Goal: Transaction & Acquisition: Purchase product/service

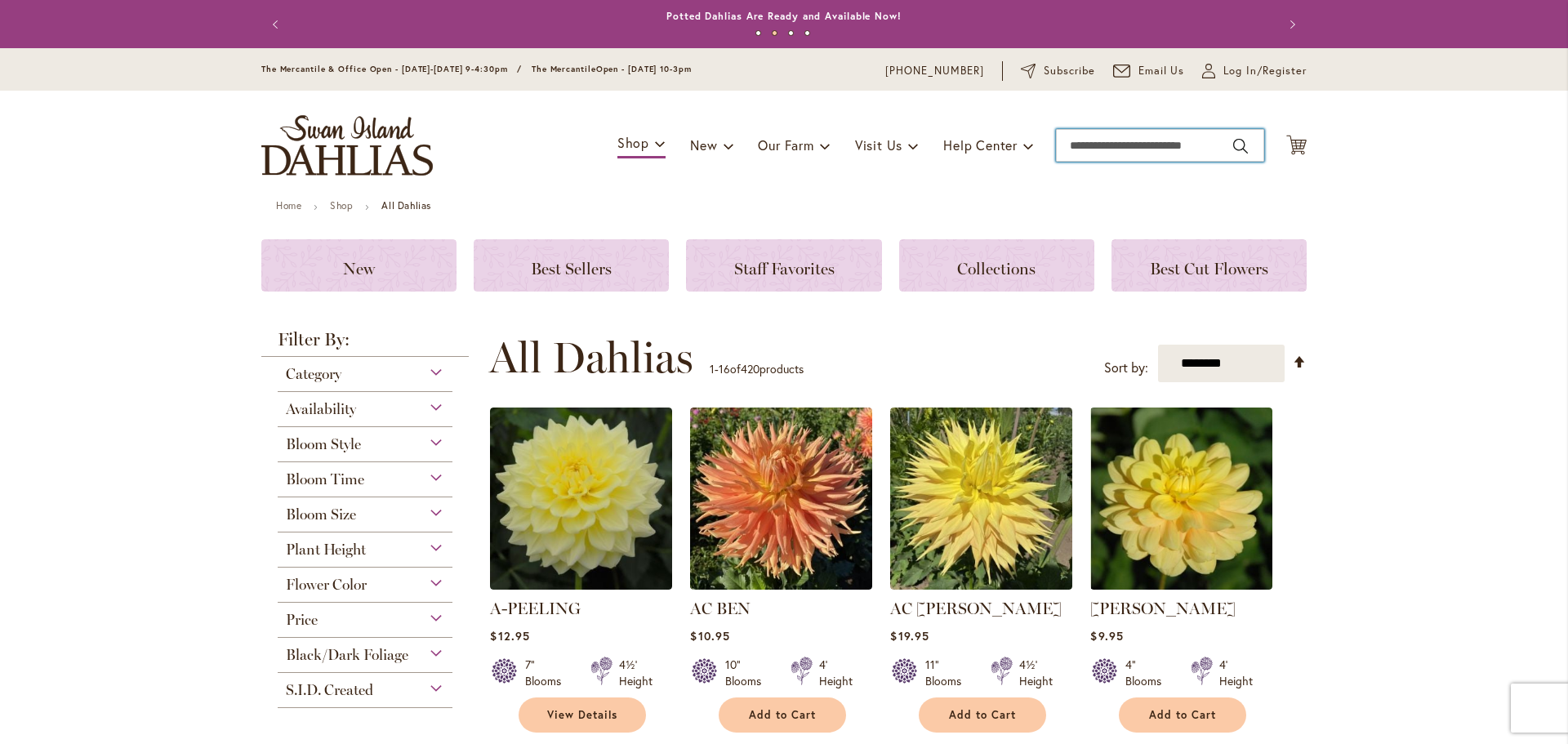
click at [1083, 150] on input "Search" at bounding box center [1160, 145] width 209 height 33
type input "**********"
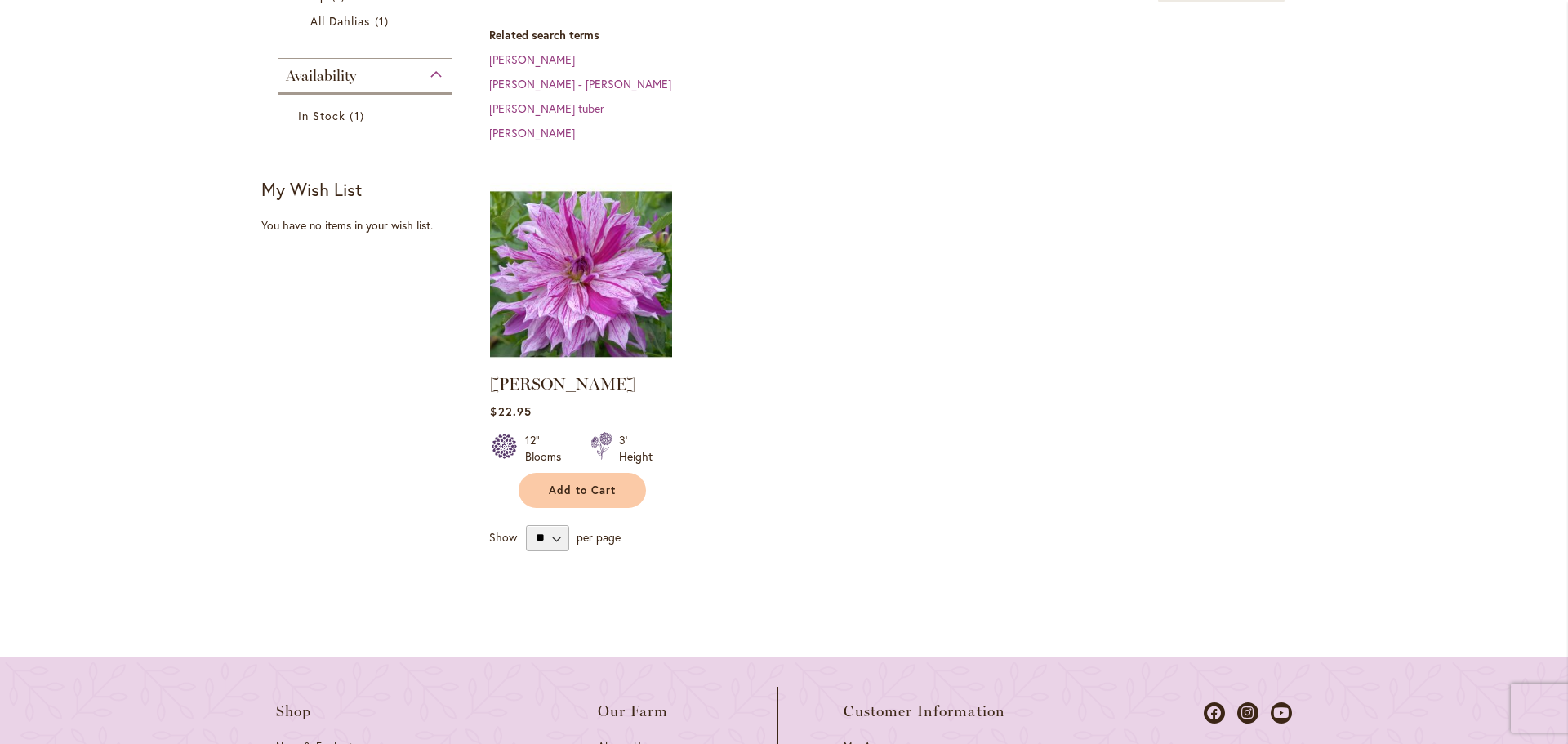
scroll to position [408, 0]
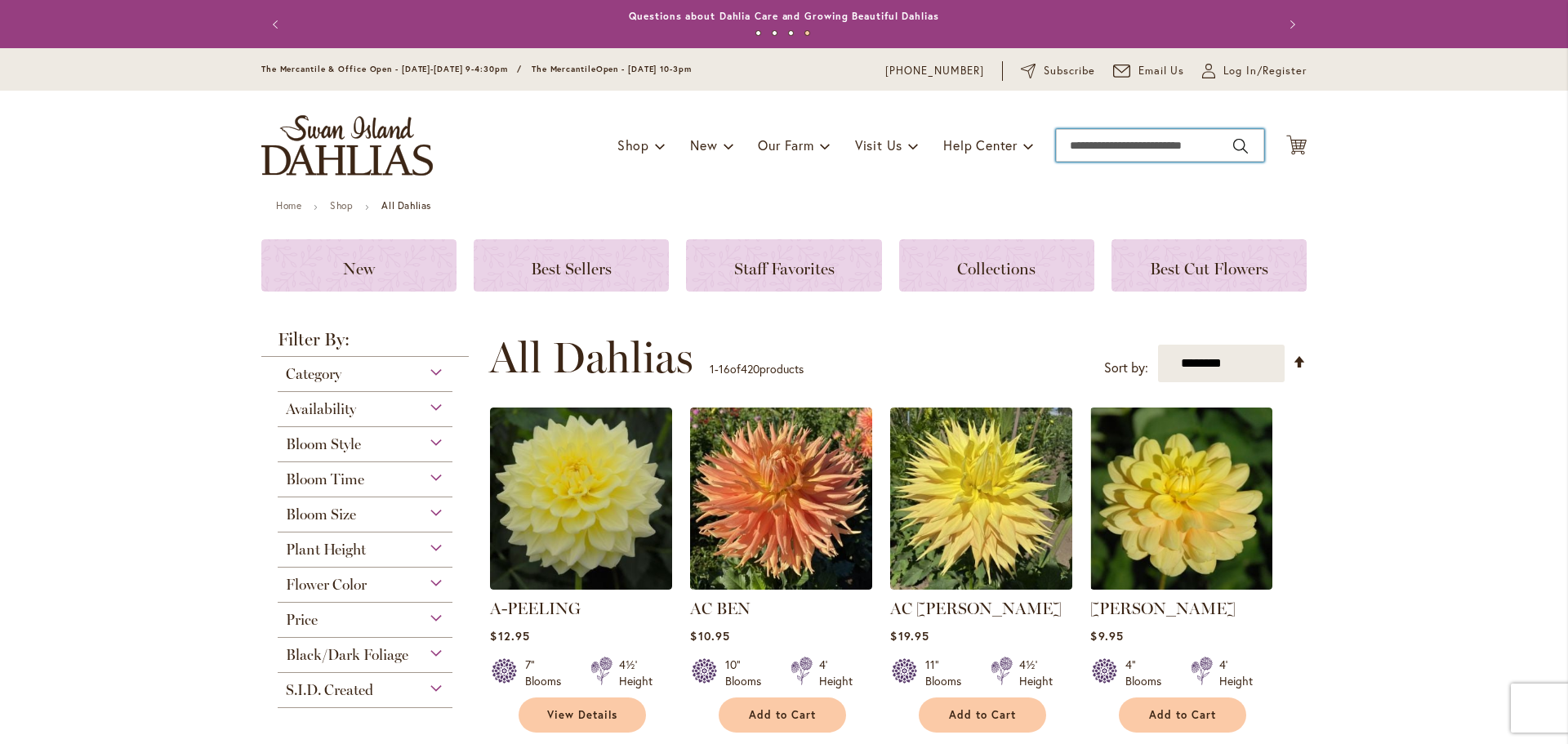
click at [1099, 162] on input "Search" at bounding box center [1160, 145] width 209 height 33
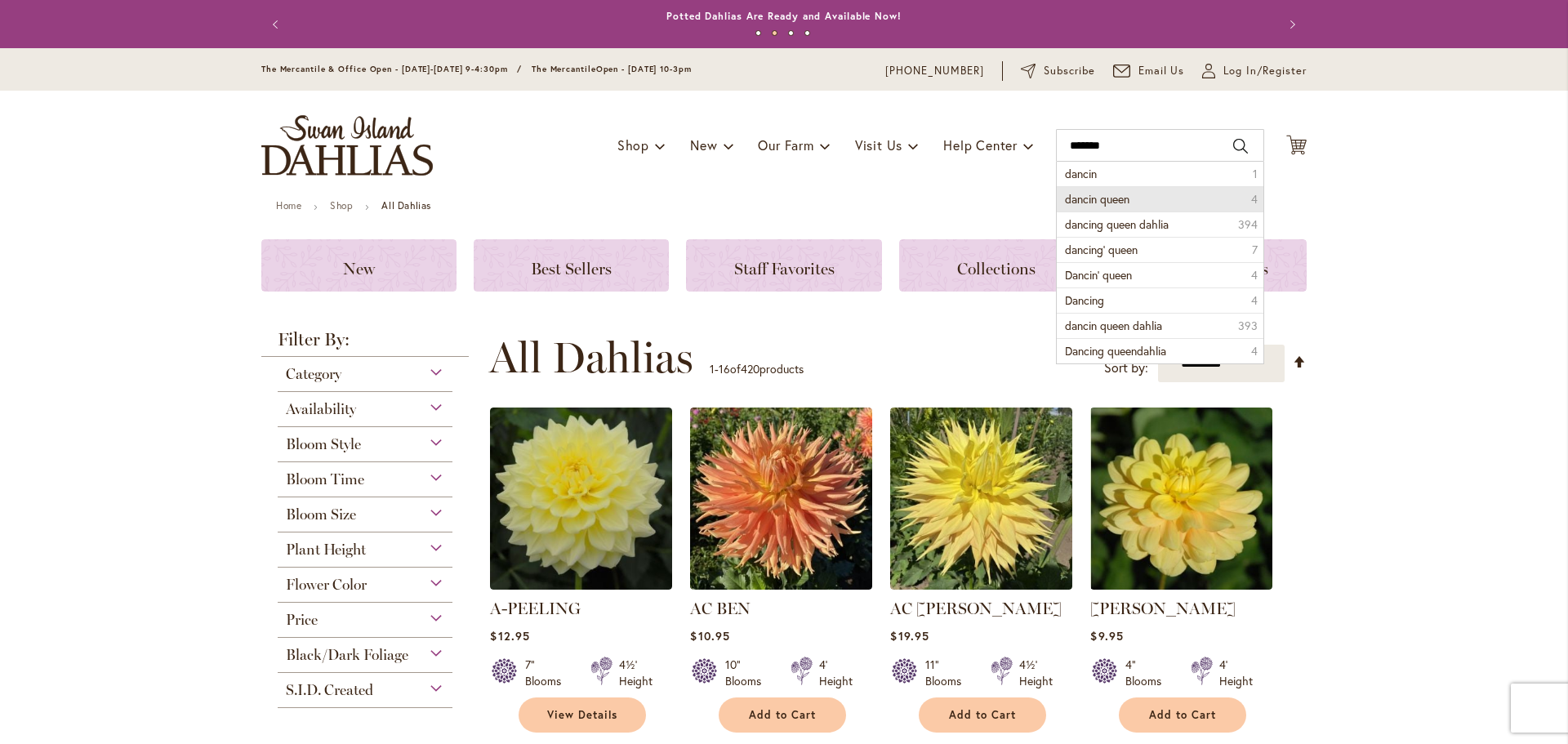
click at [1129, 207] on span "dancin queen" at bounding box center [1097, 199] width 65 height 15
type input "**********"
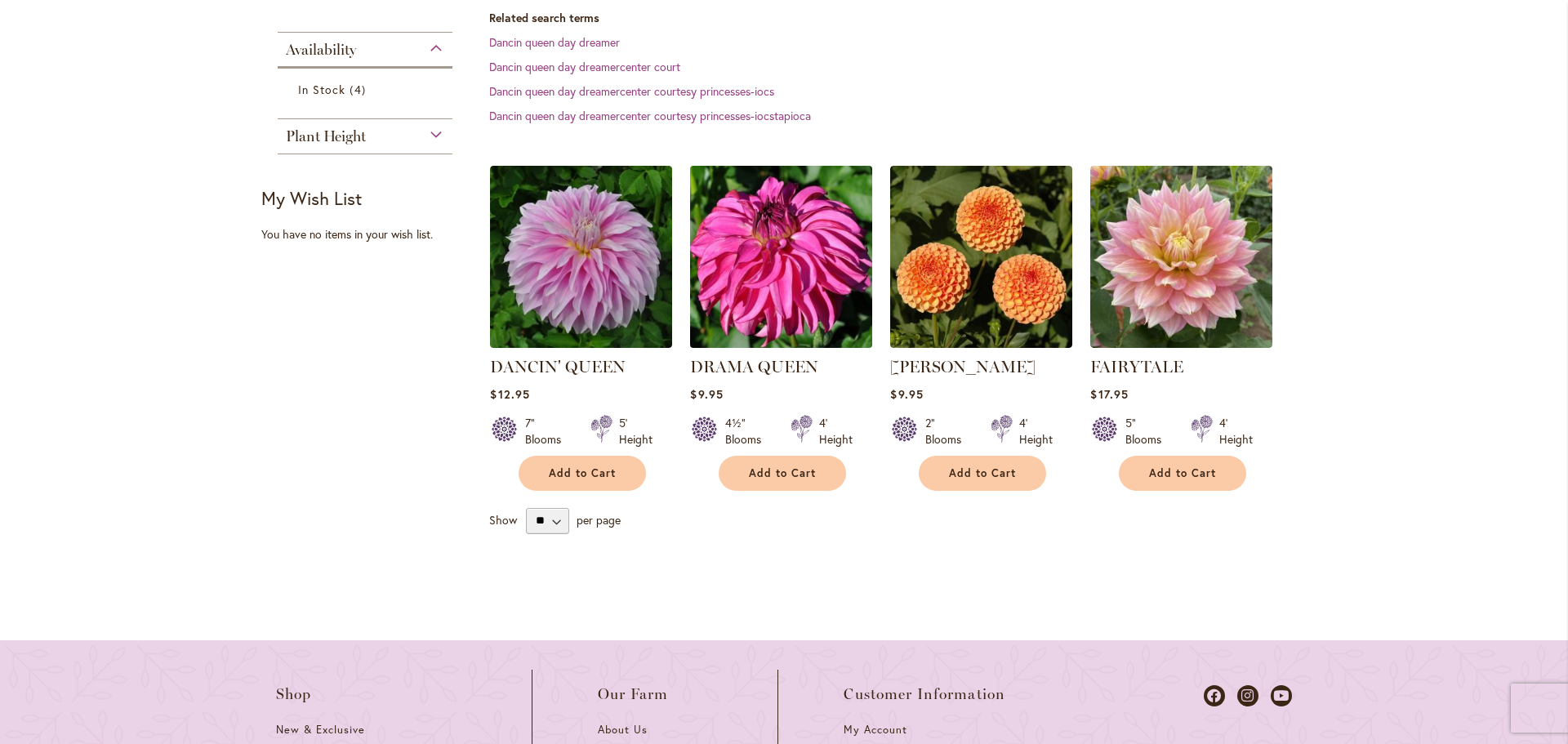
scroll to position [490, 0]
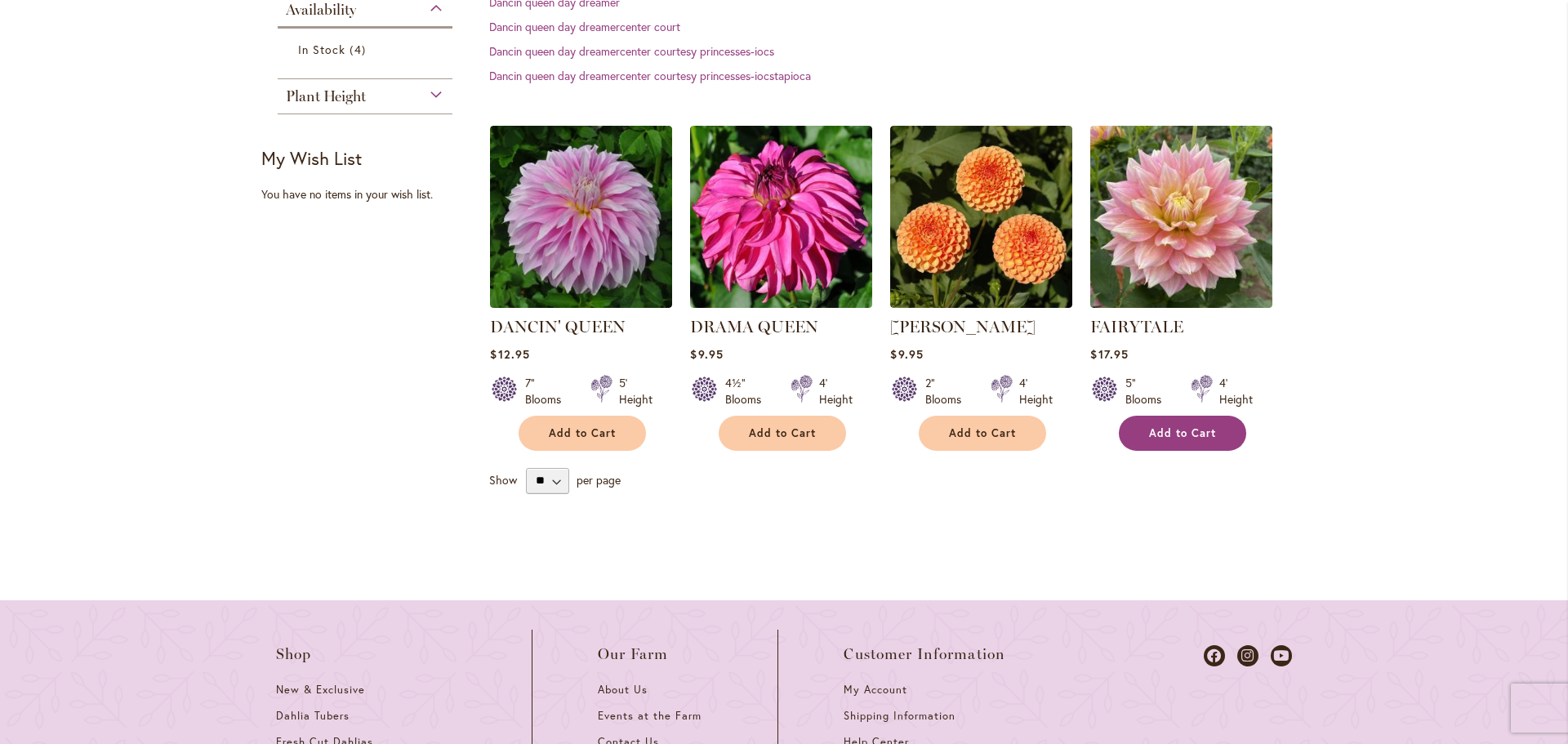
click at [1175, 451] on button "Add to Cart" at bounding box center [1182, 433] width 127 height 35
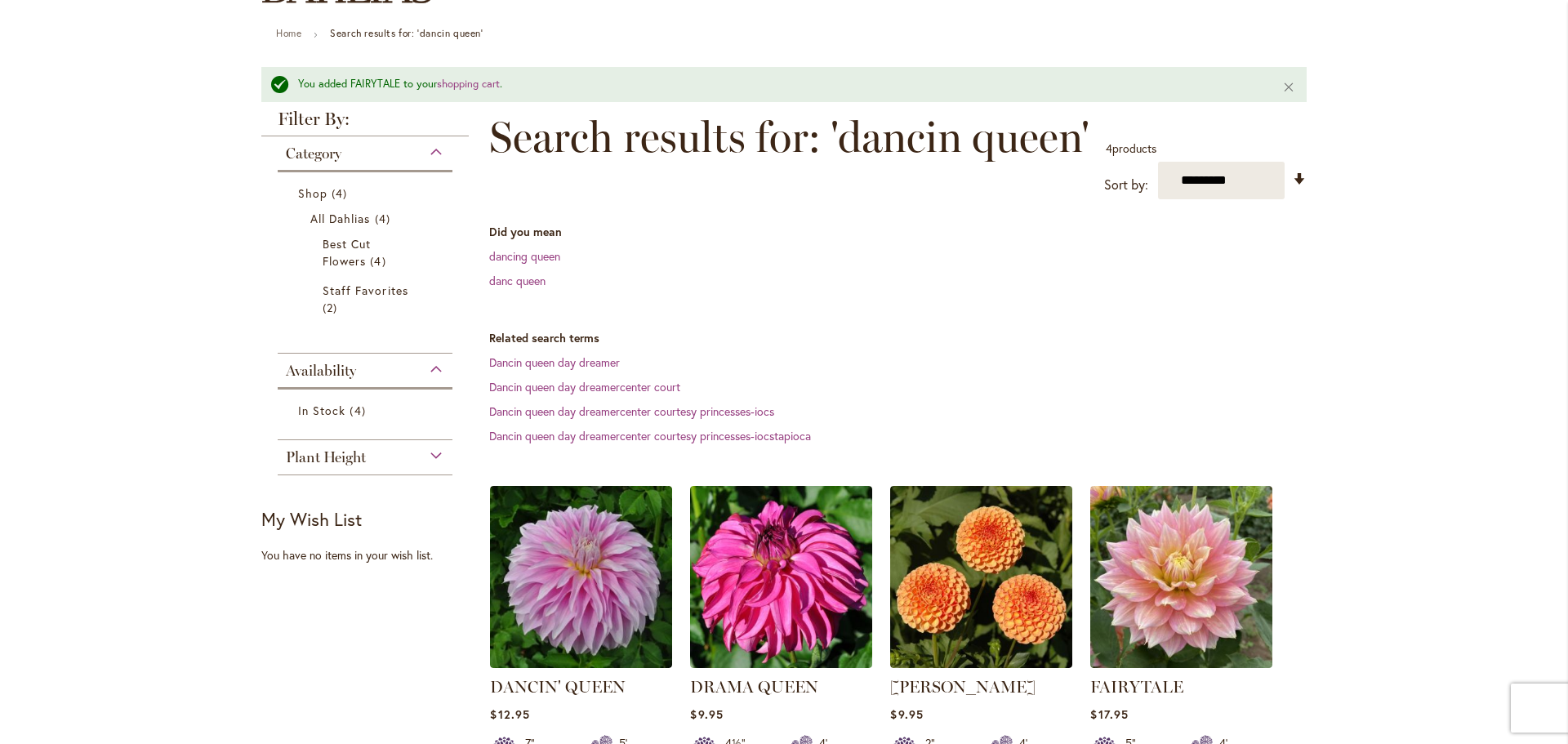
scroll to position [132, 0]
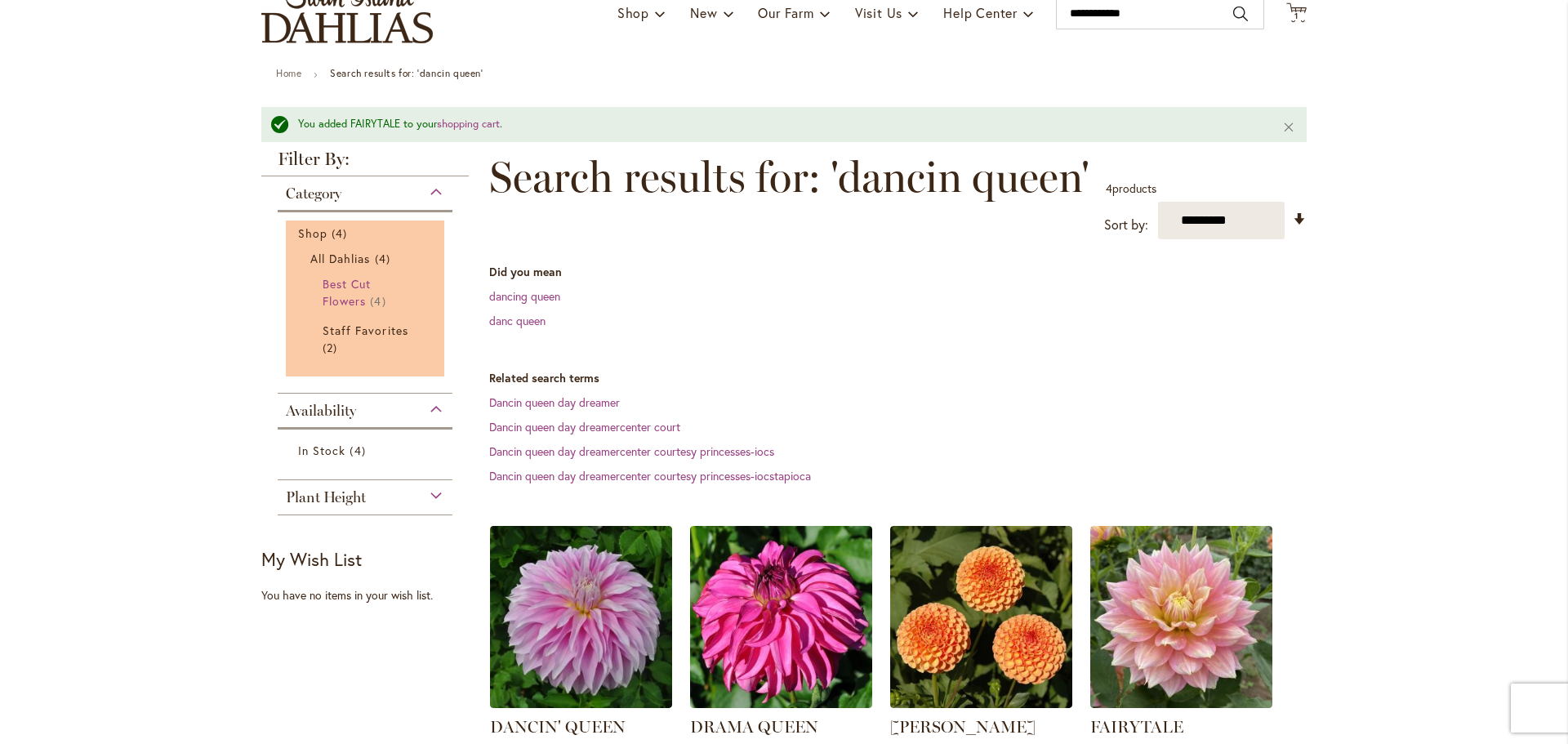
click at [348, 309] on span "Best Cut Flowers" at bounding box center [346, 292] width 48 height 33
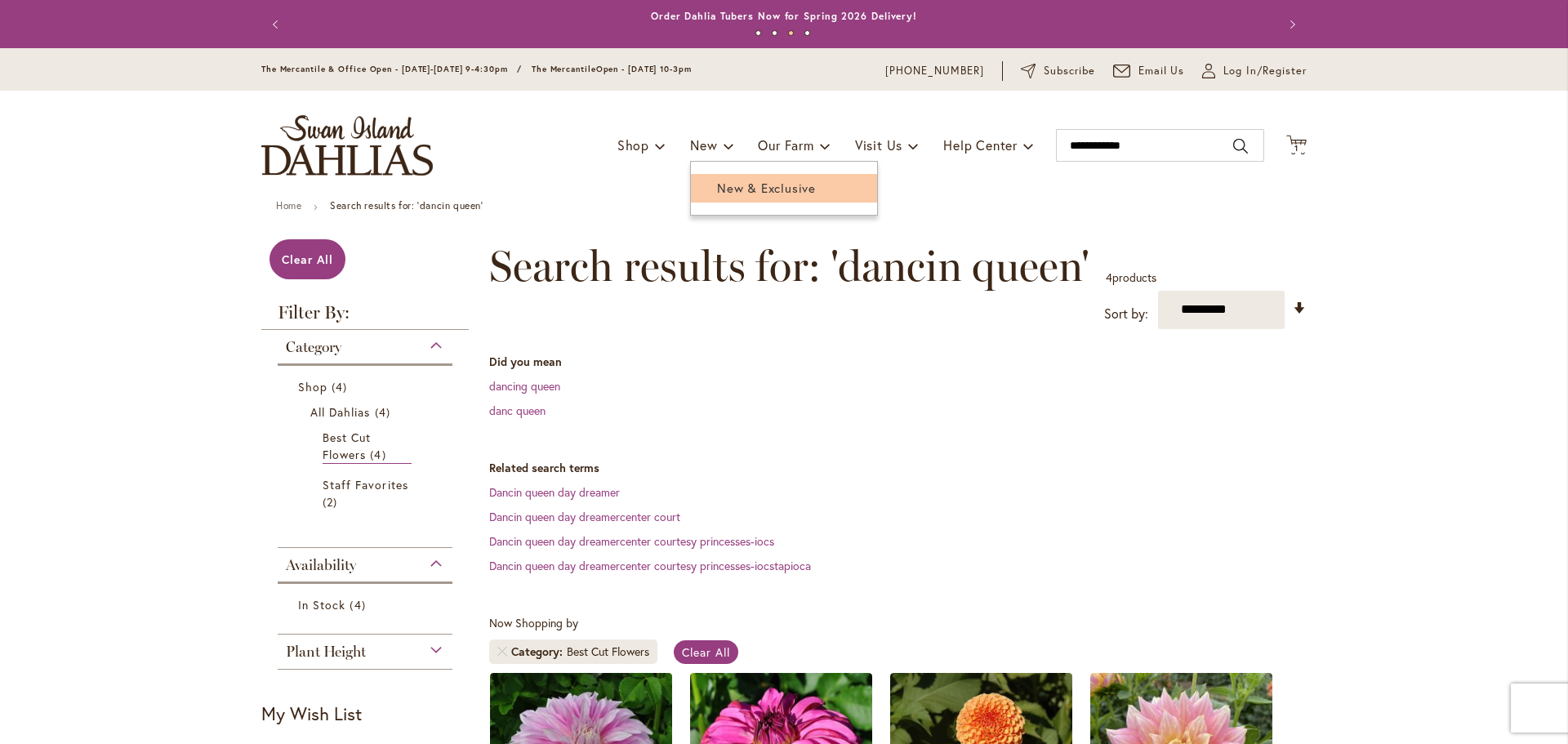
click at [703, 194] on link "New & Exclusive" at bounding box center [783, 189] width 186 height 29
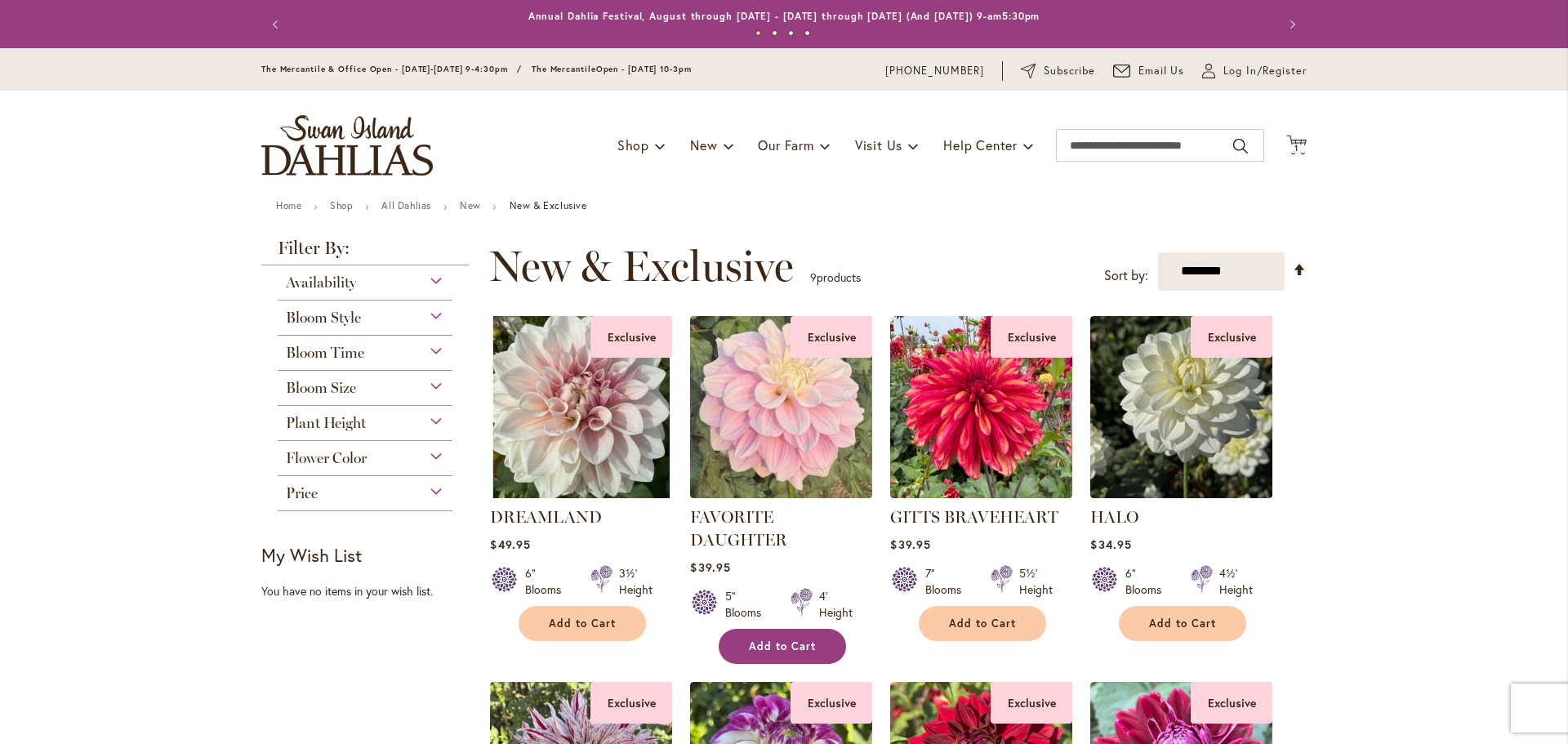
click at [783, 653] on span "Add to Cart" at bounding box center [782, 646] width 67 height 14
click at [983, 630] on span "Add to Cart" at bounding box center [983, 624] width 67 height 14
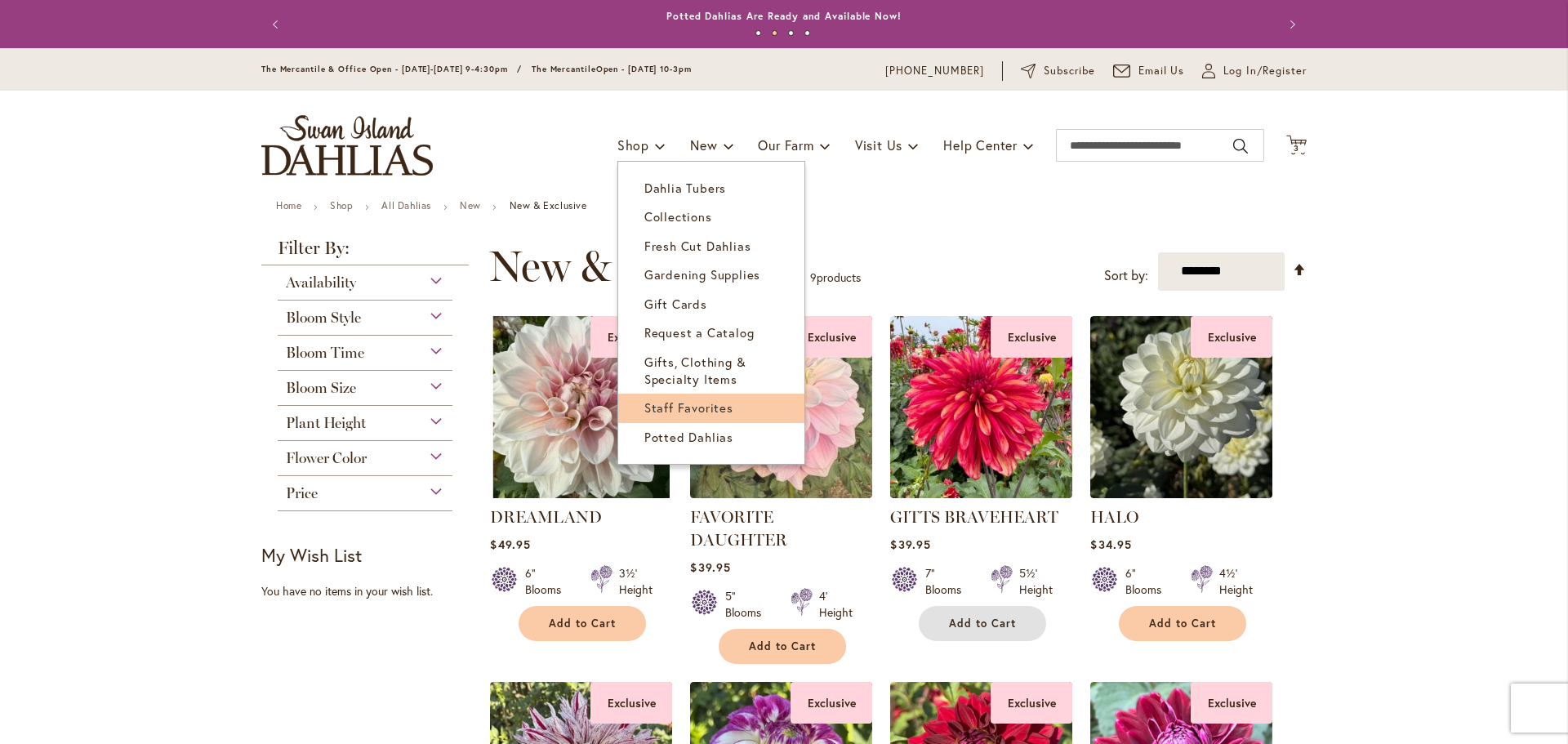
click at [680, 416] on span "Staff Favorites" at bounding box center [689, 407] width 89 height 16
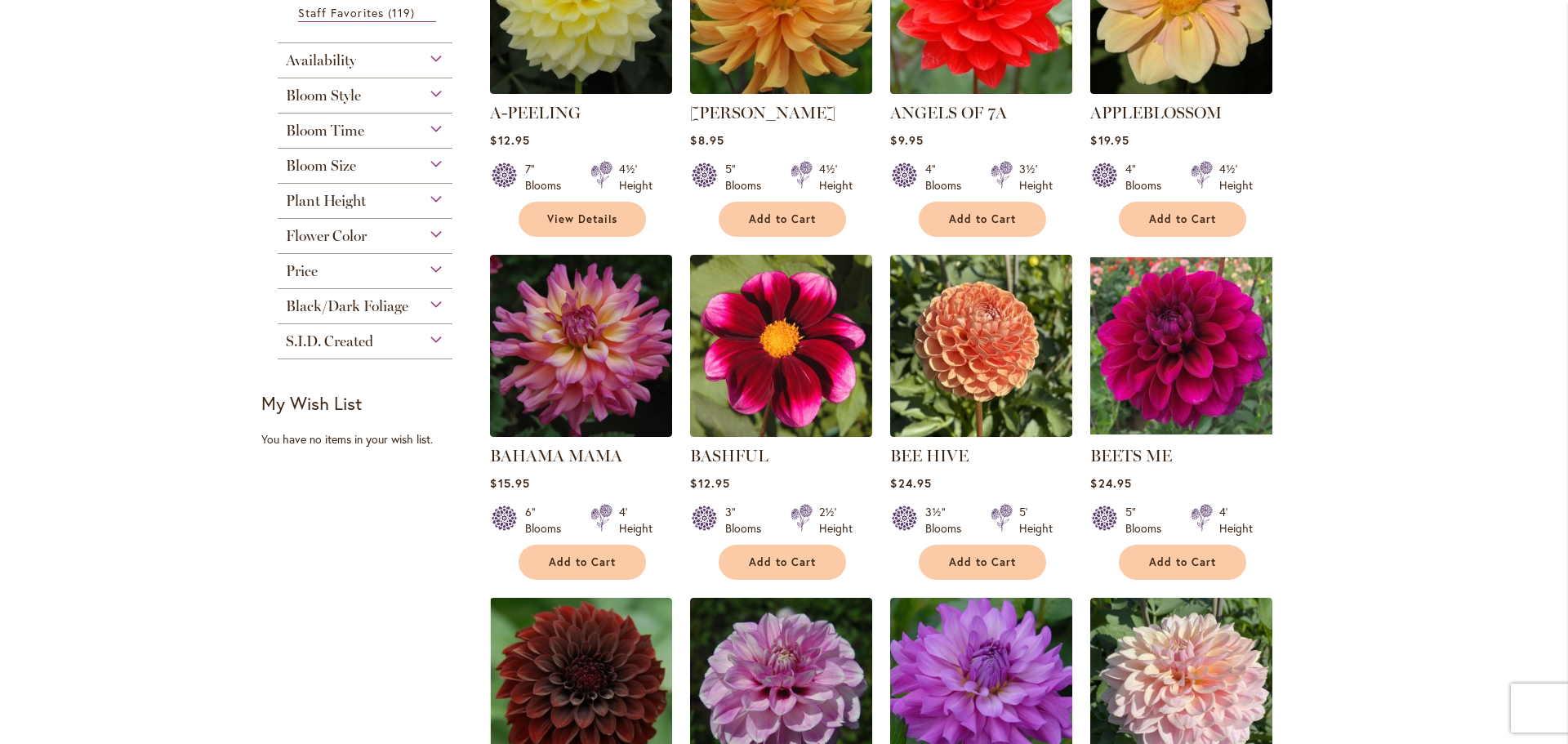
scroll to position [490, 0]
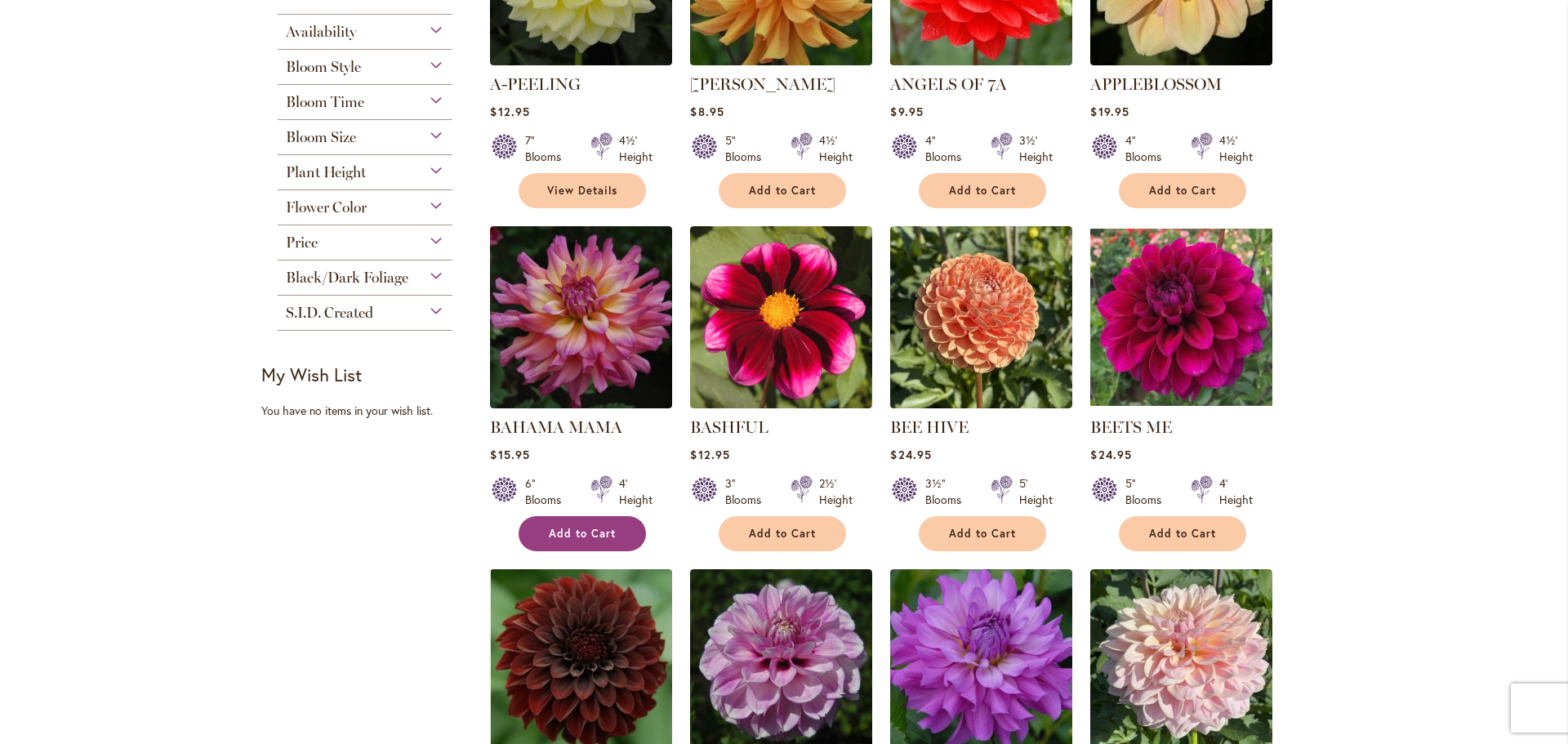
click at [570, 541] on span "Add to Cart" at bounding box center [582, 534] width 67 height 14
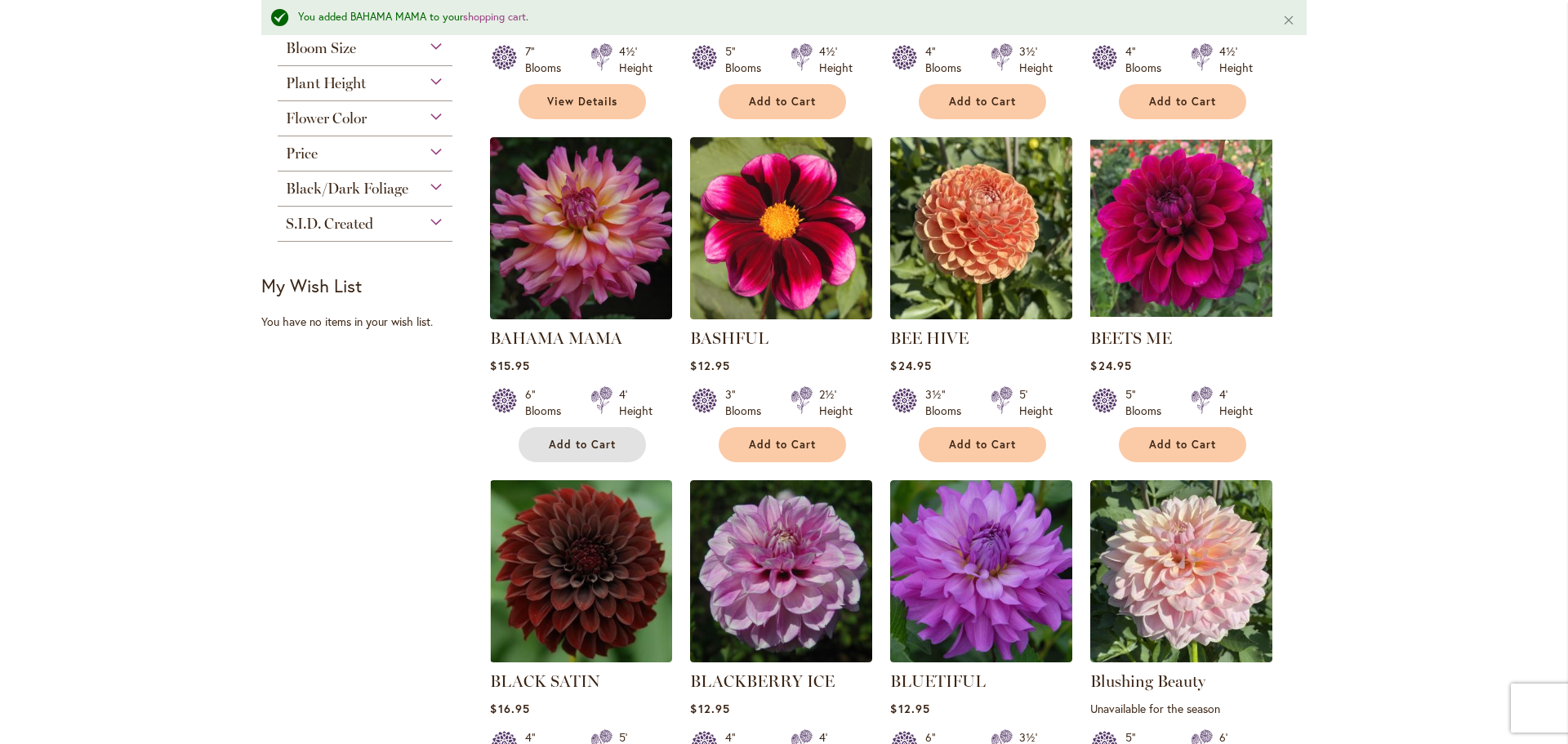
scroll to position [622, 0]
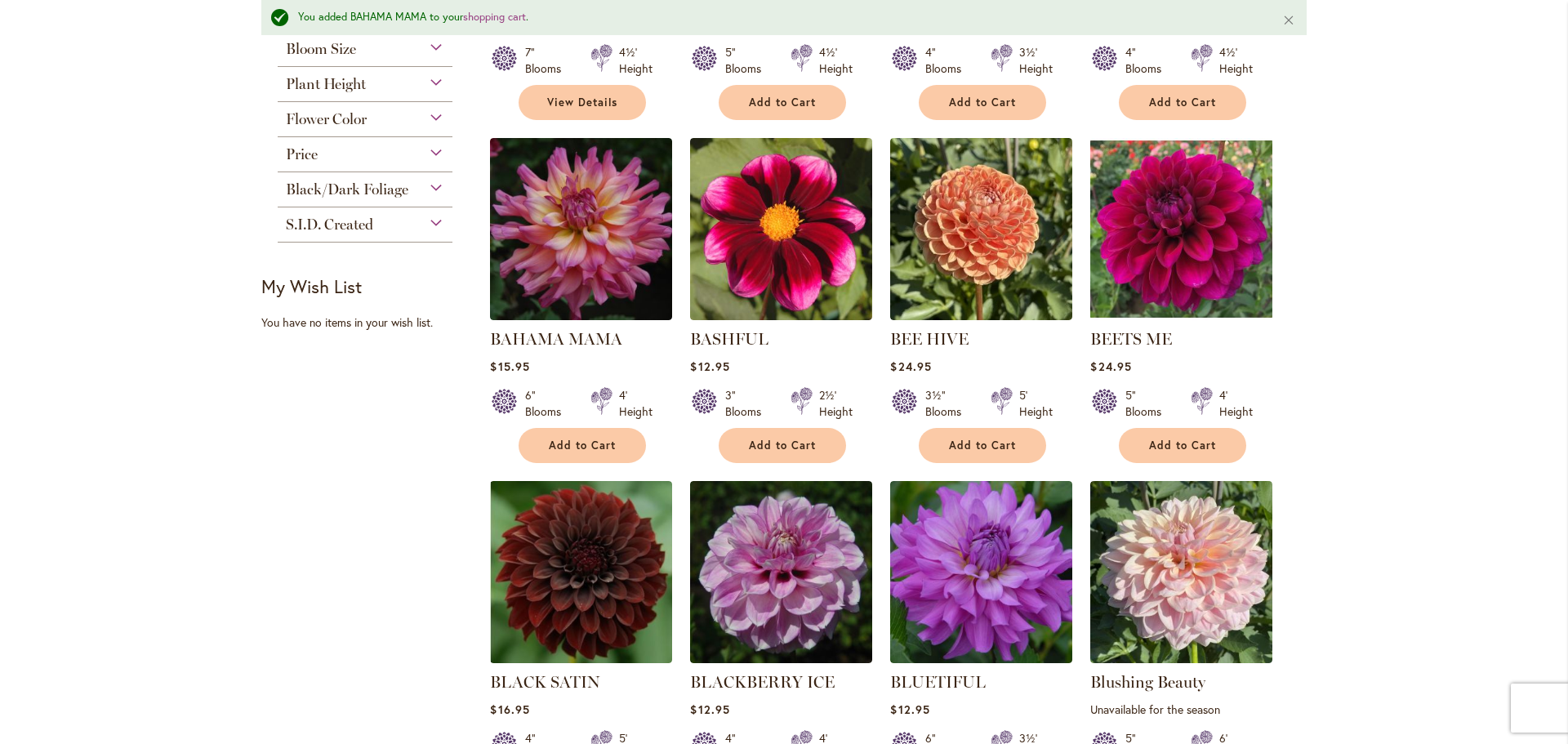
click at [342, 23] on span "Bloom Time" at bounding box center [325, 13] width 78 height 18
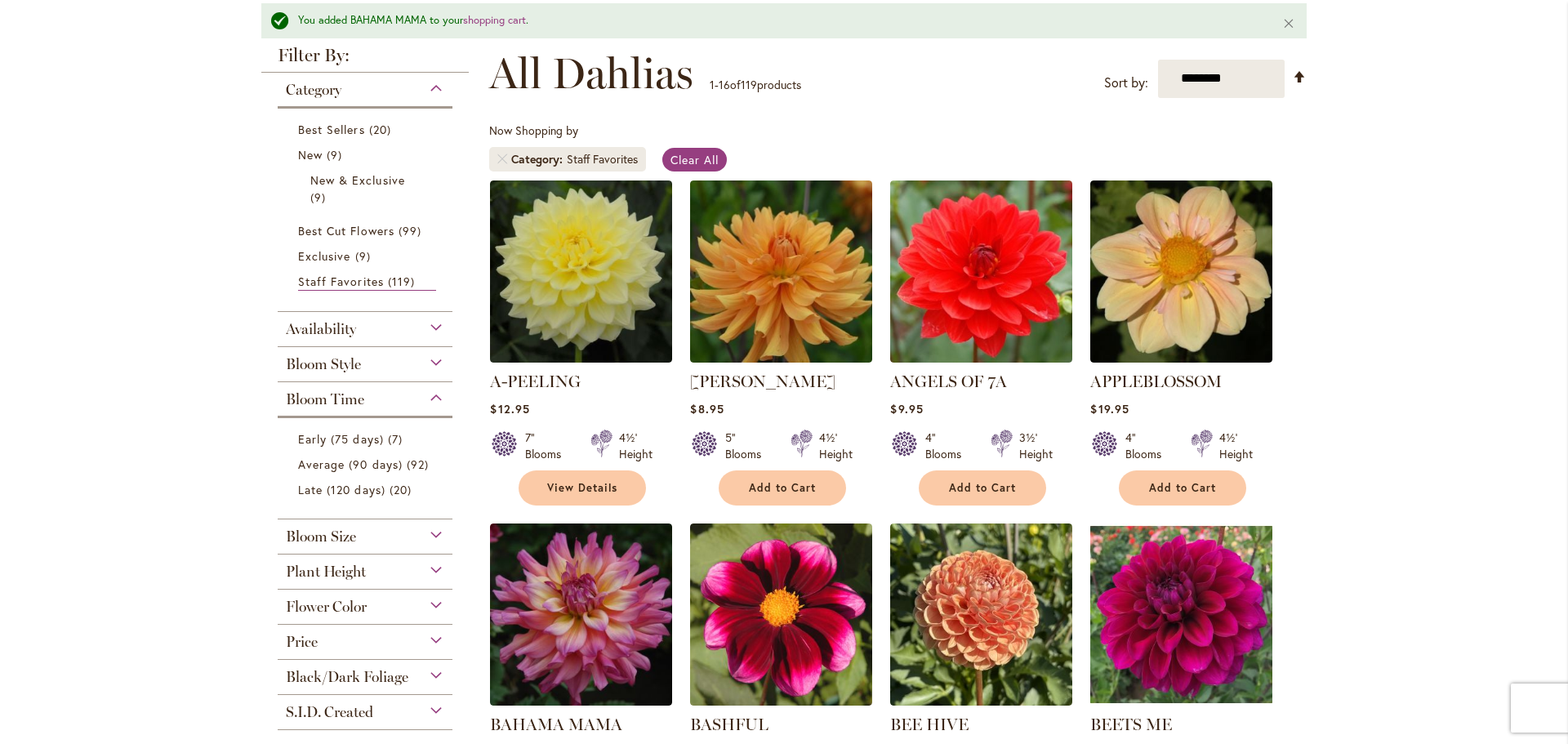
scroll to position [213, 0]
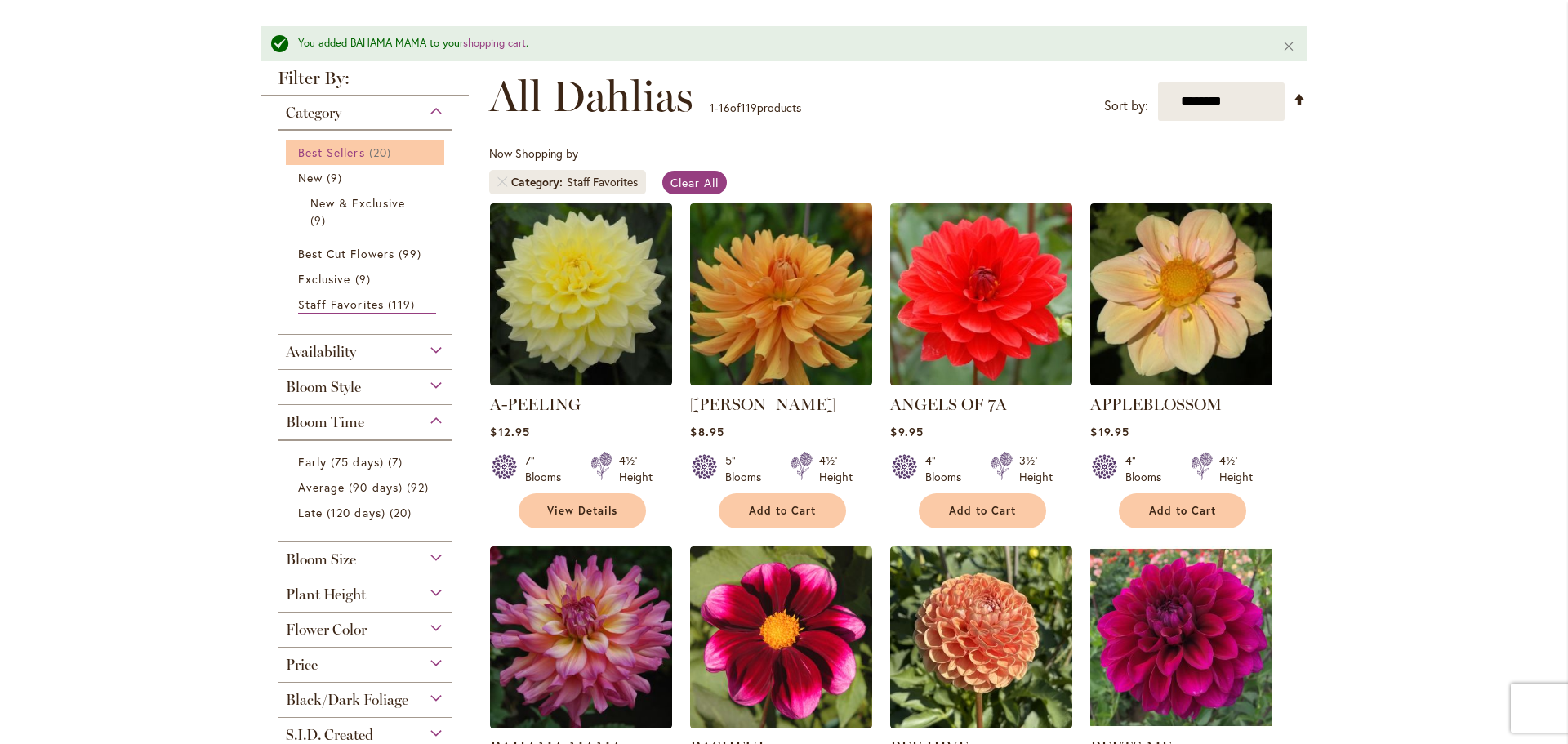
click at [336, 161] on link "Best Sellers 20 items" at bounding box center [367, 152] width 138 height 17
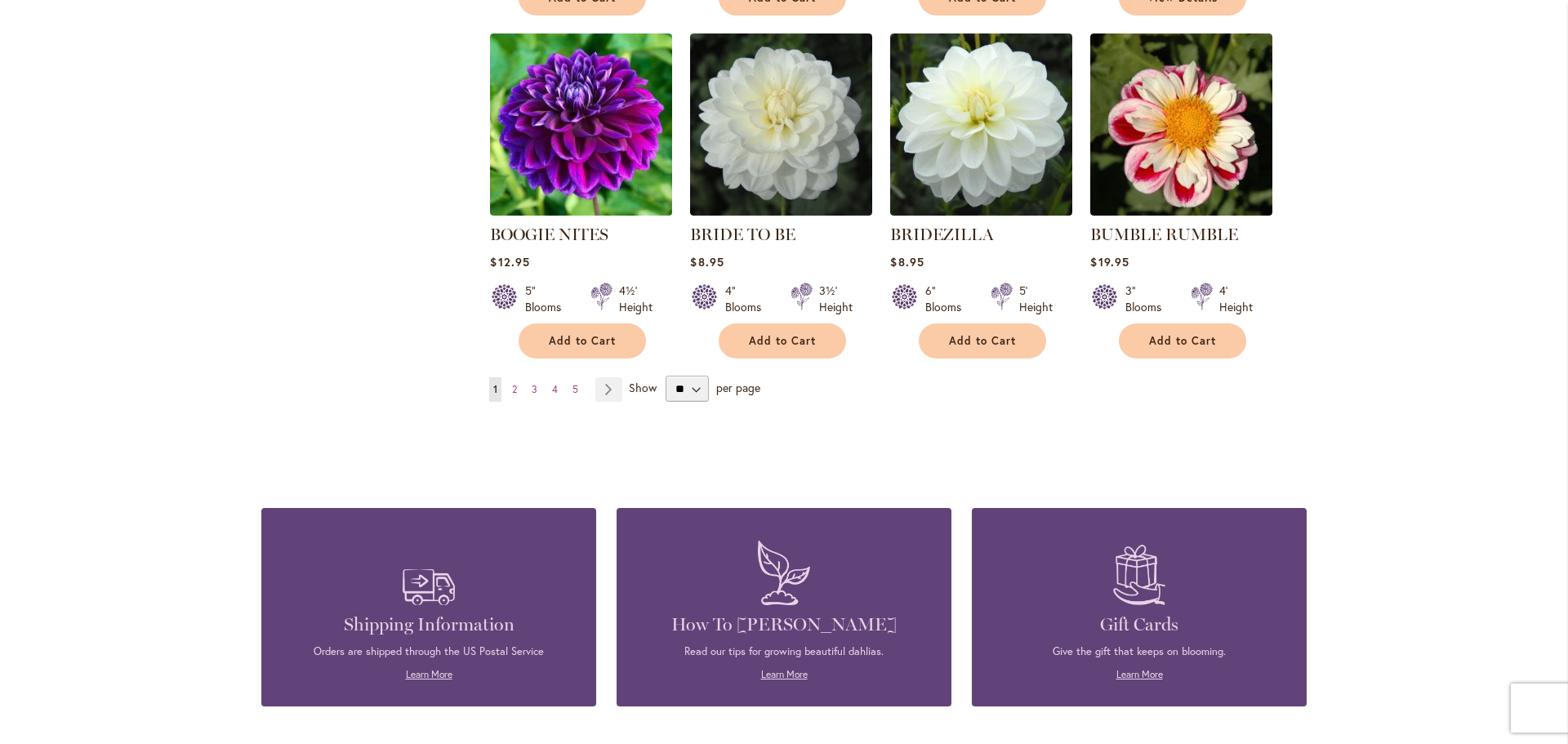
scroll to position [1552, 0]
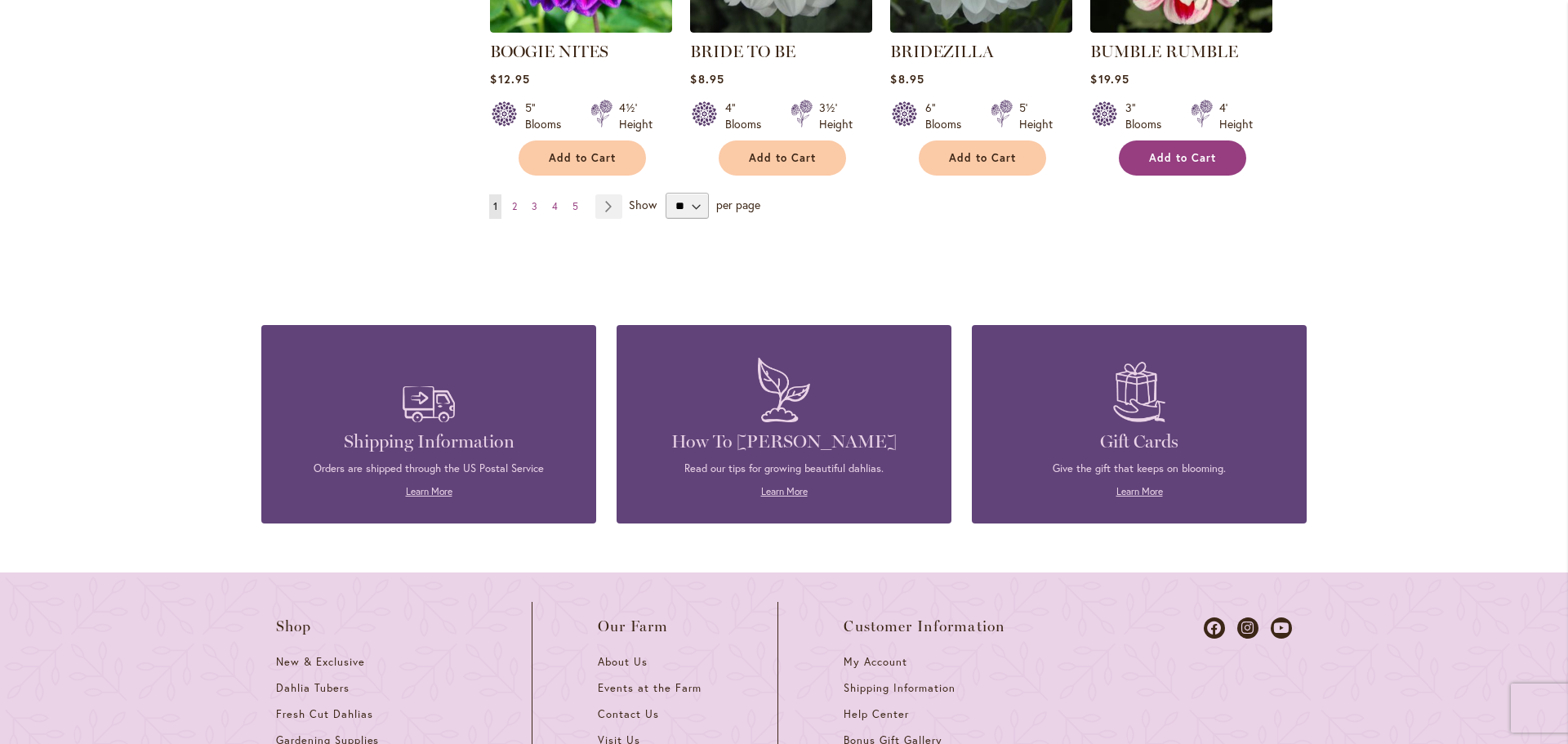
click at [1182, 176] on button "Add to Cart" at bounding box center [1182, 158] width 127 height 35
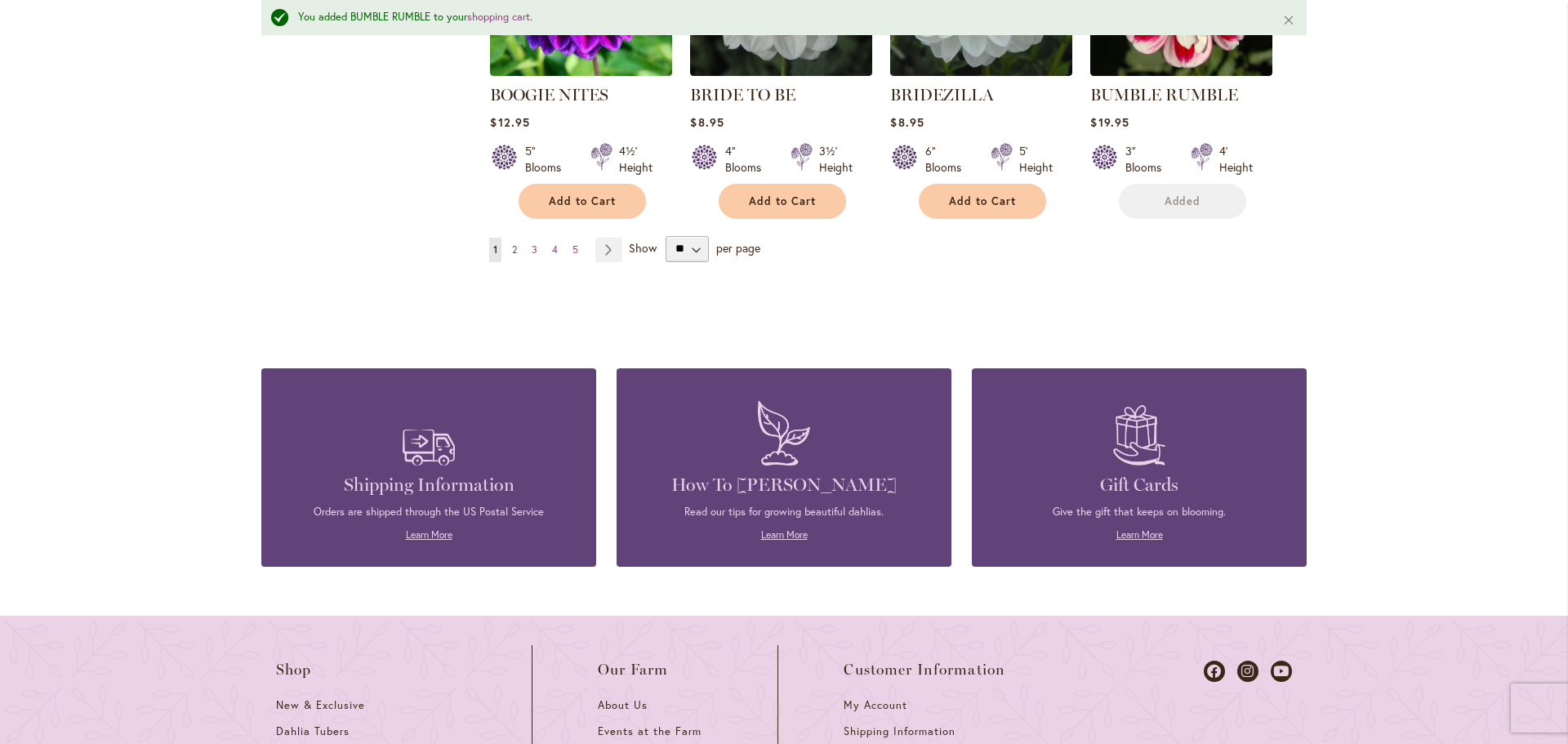
scroll to position [1602, 0]
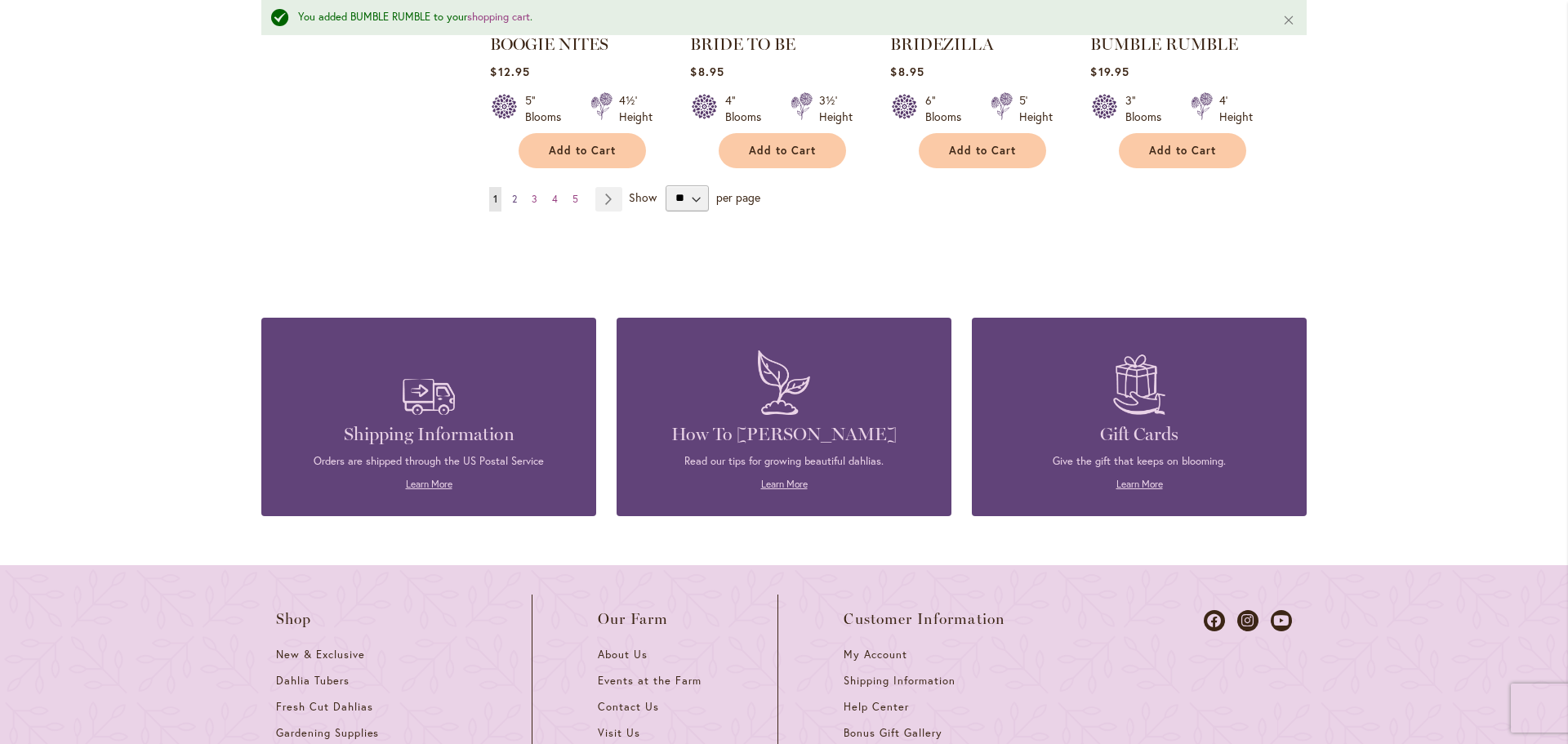
click at [515, 205] on span "2" at bounding box center [515, 199] width 5 height 13
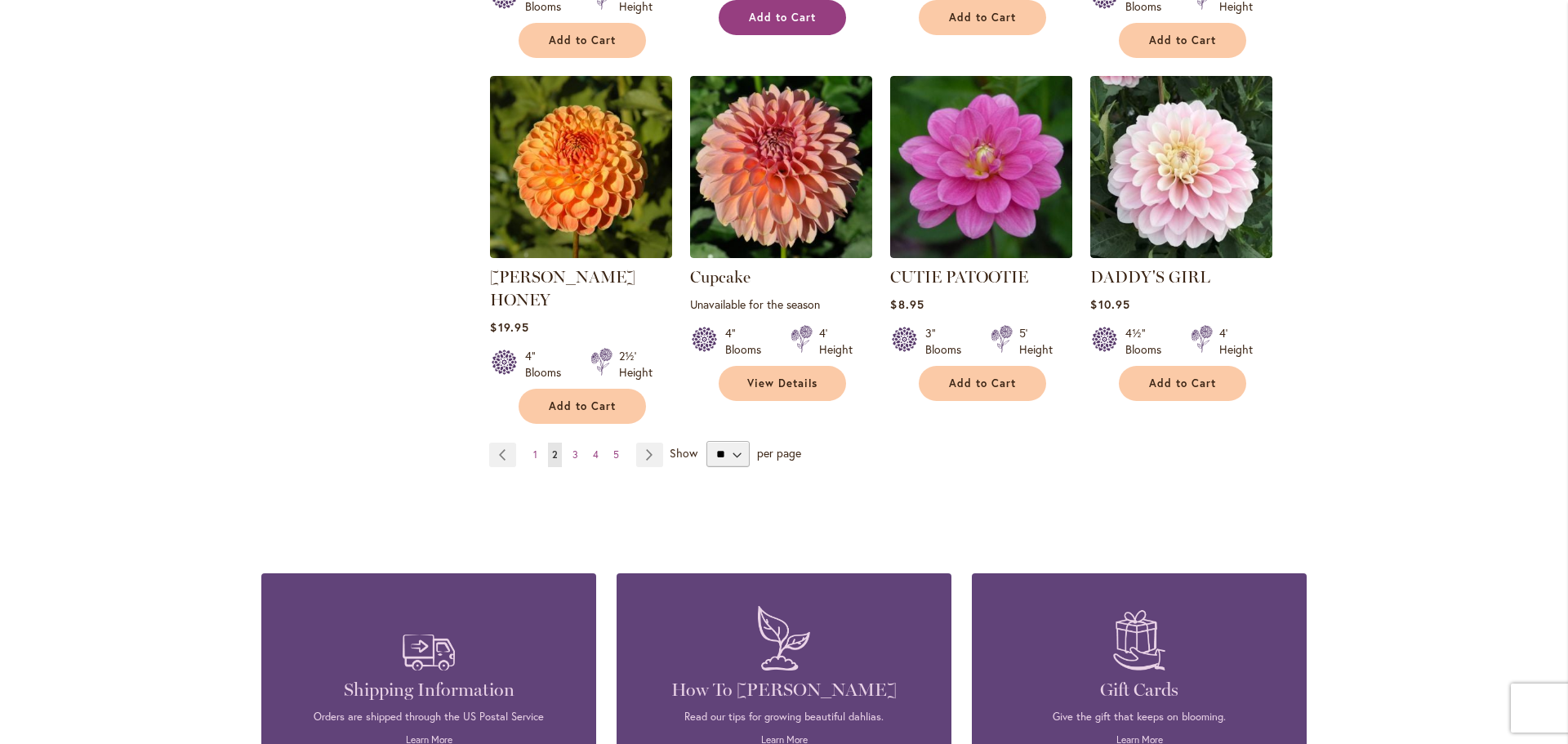
scroll to position [1389, 0]
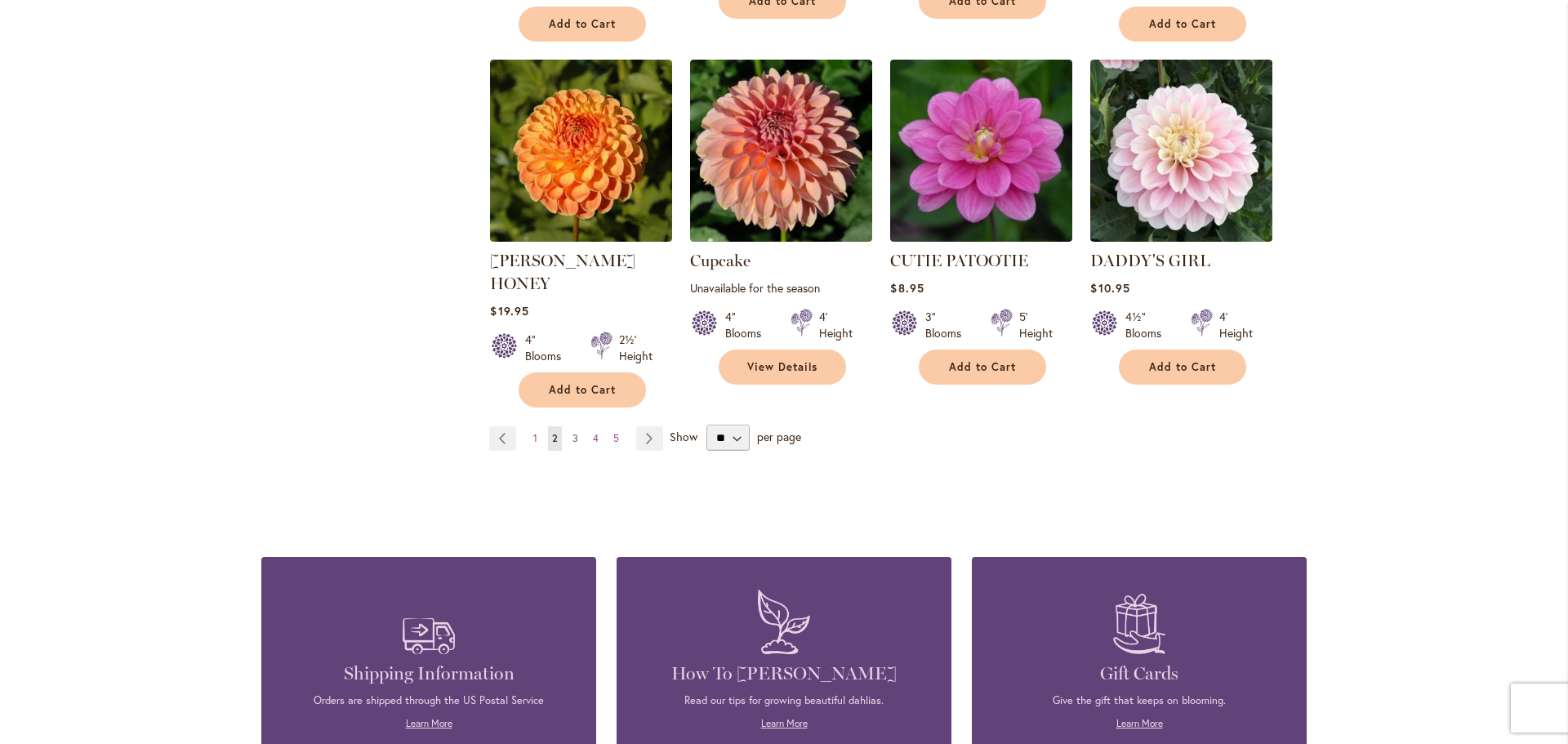
click at [573, 444] on span "3" at bounding box center [575, 438] width 6 height 13
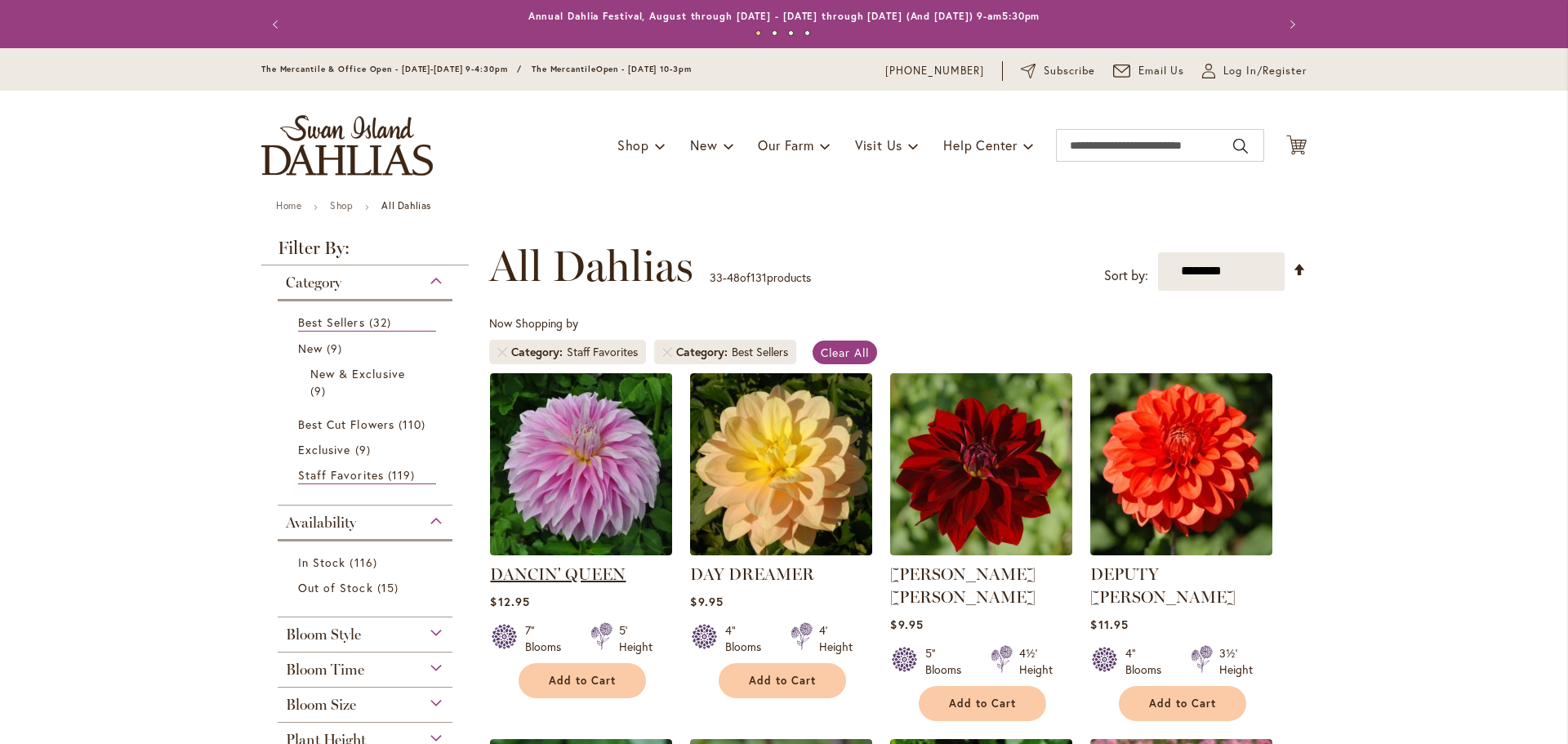
drag, startPoint x: 0, startPoint y: 0, endPoint x: 575, endPoint y: 597, distance: 828.9
click at [575, 584] on link "DANCIN' QUEEN" at bounding box center [557, 574] width 135 height 19
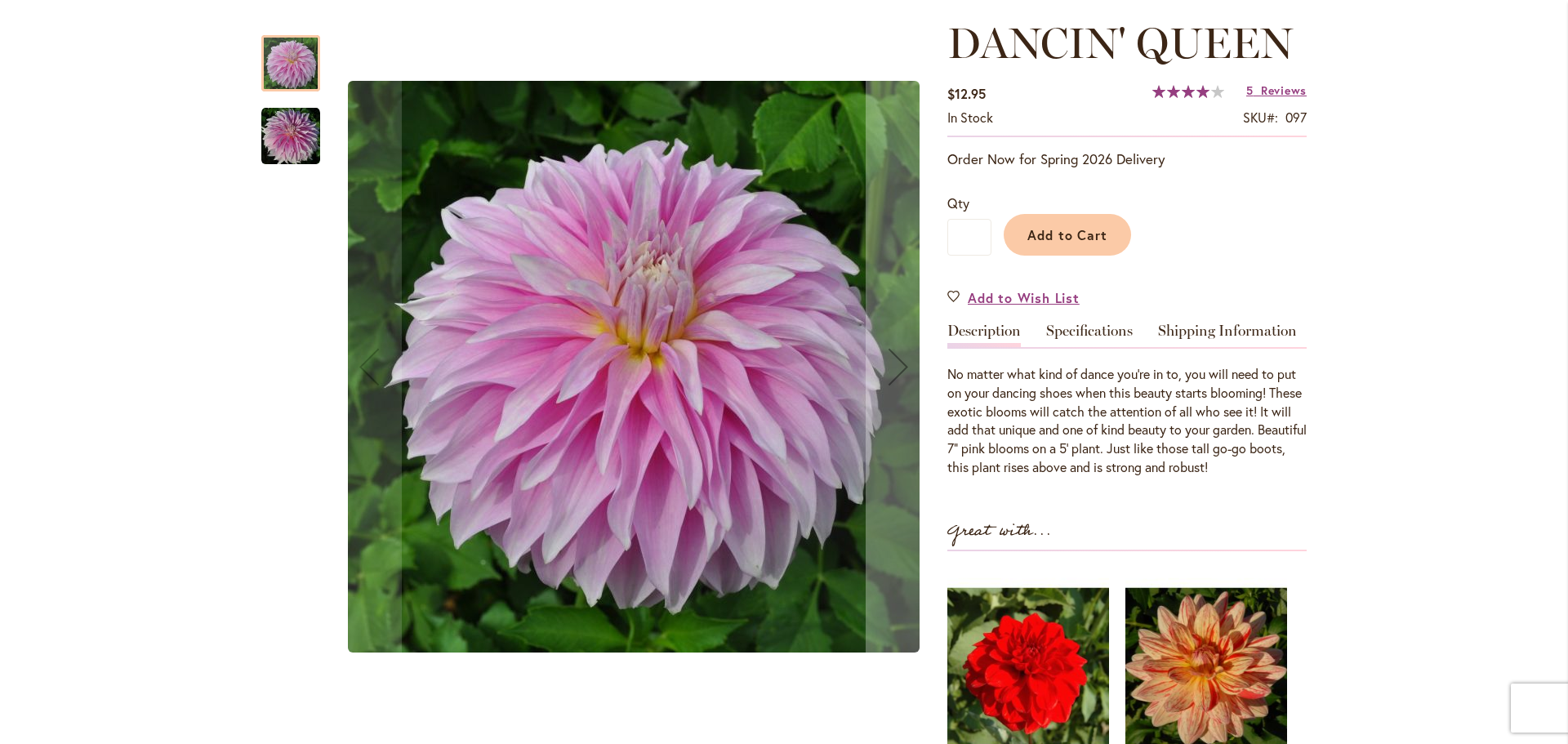
scroll to position [245, 0]
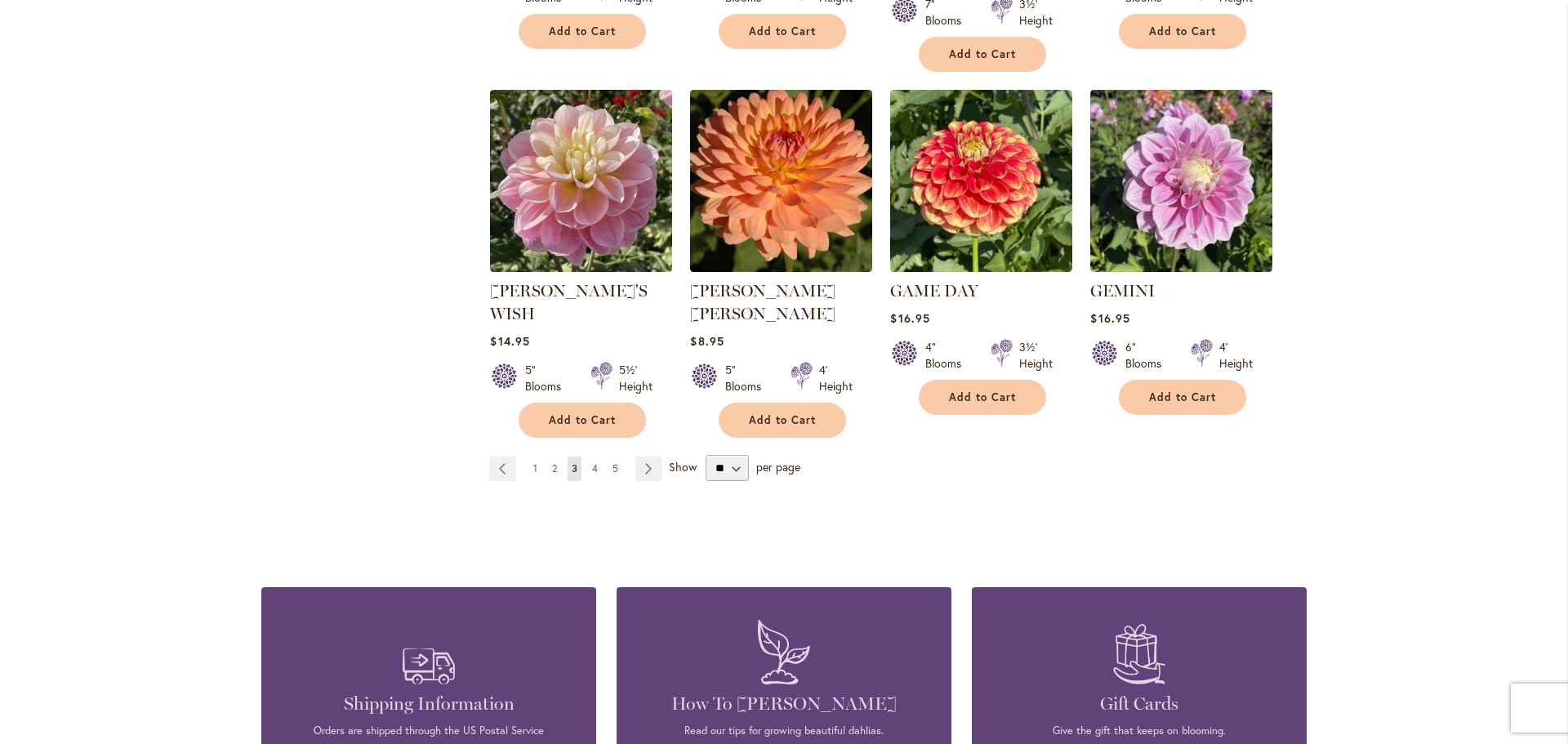
scroll to position [1715, 0]
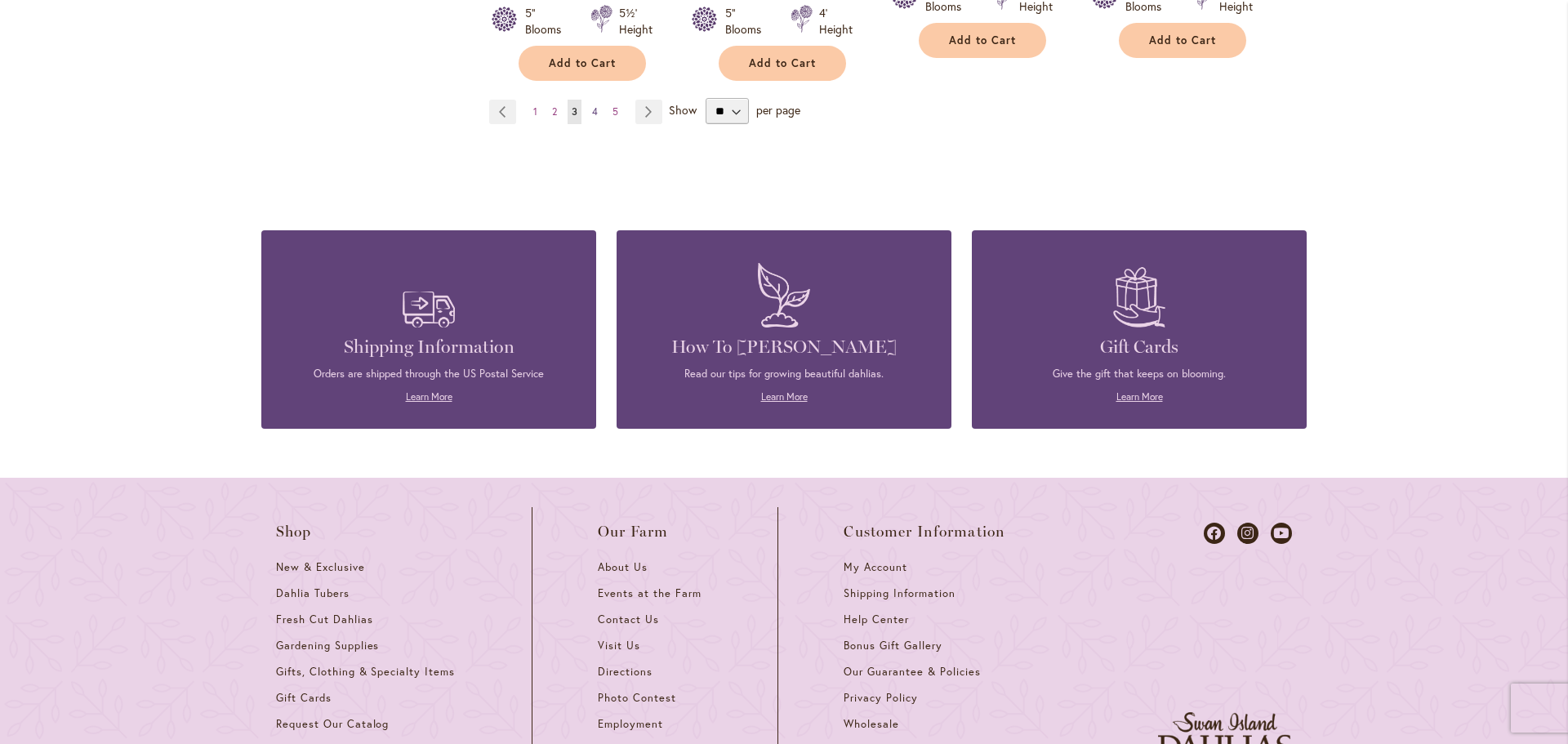
click at [593, 125] on link "Page 4" at bounding box center [595, 111] width 14 height 24
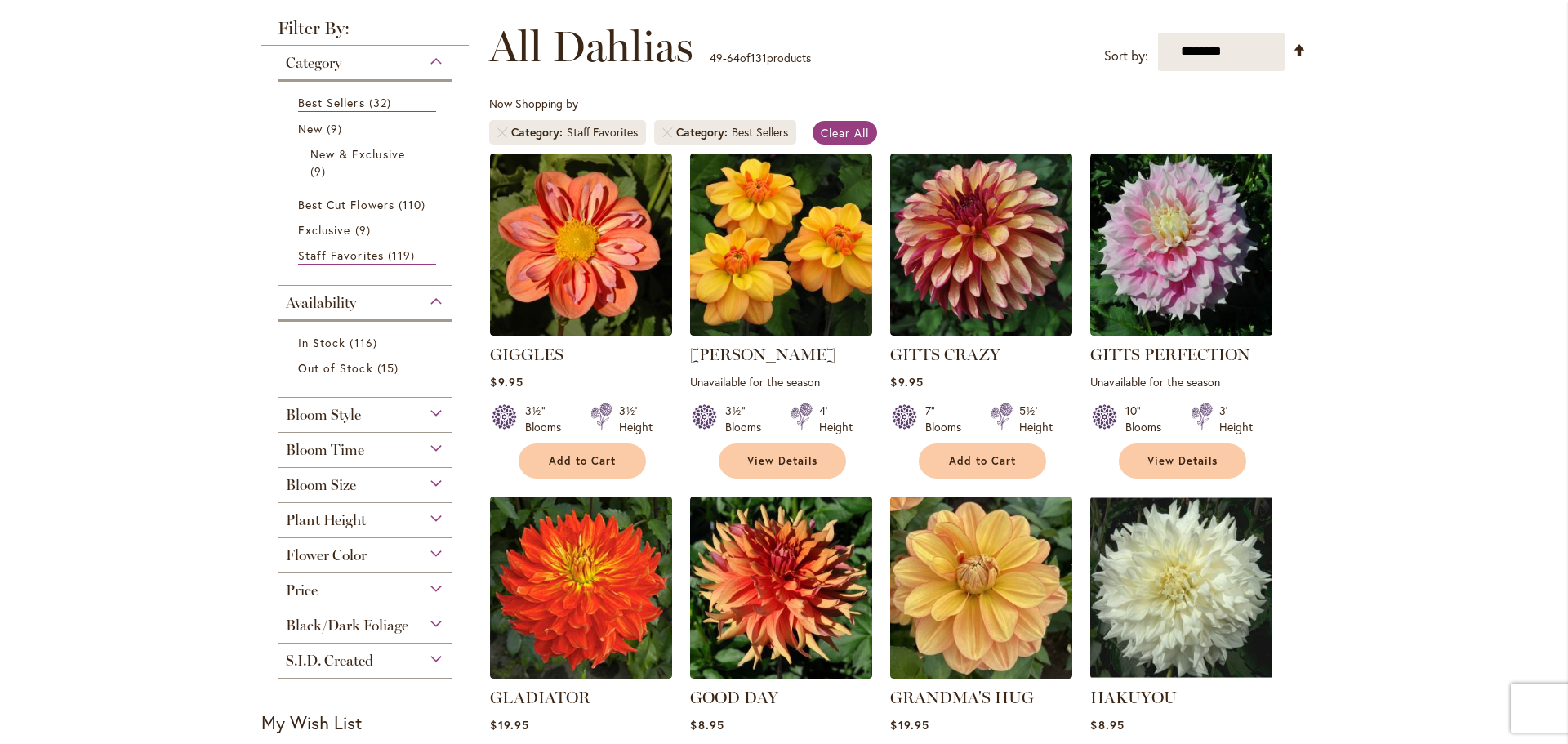
scroll to position [82, 0]
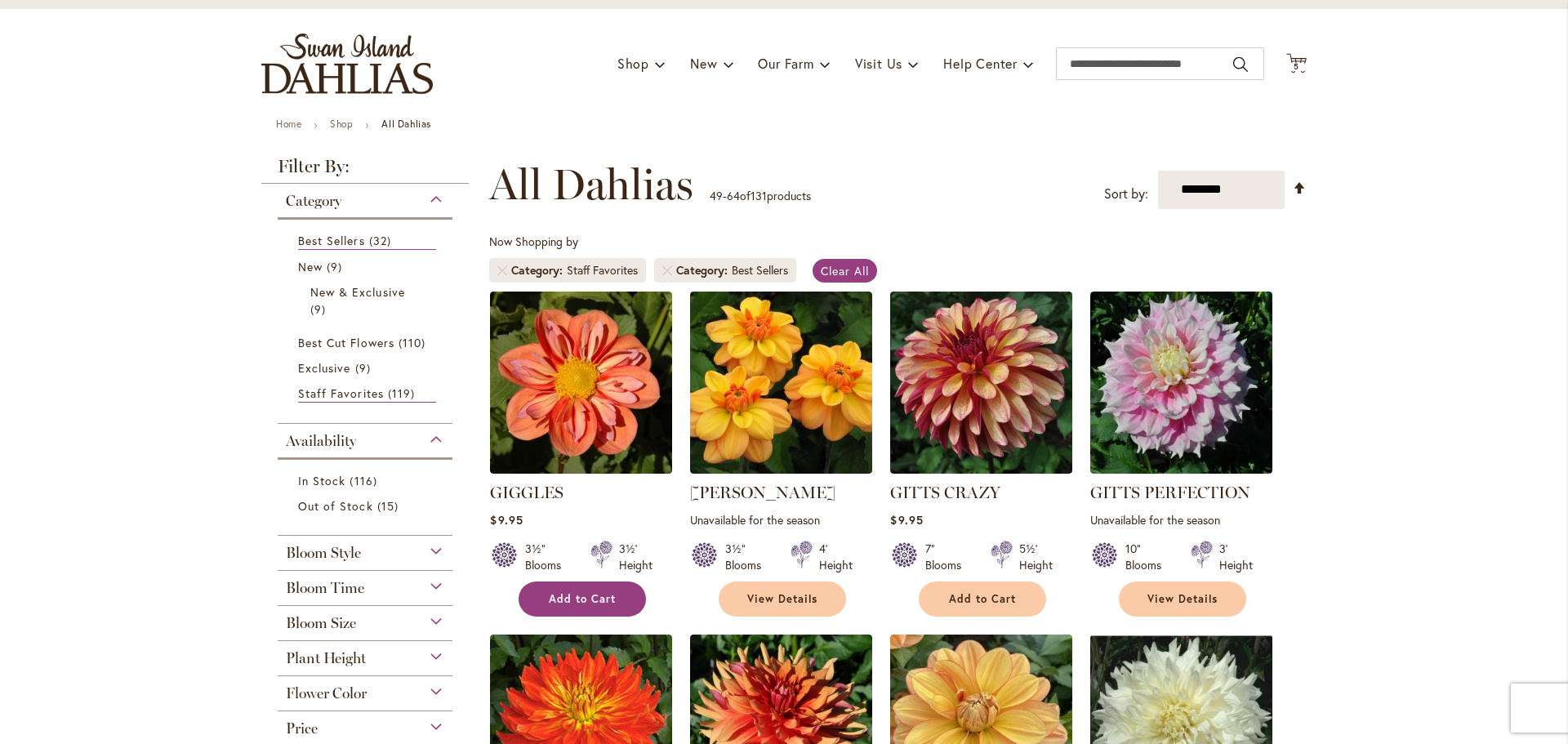
click at [584, 606] on span "Add to Cart" at bounding box center [582, 599] width 67 height 14
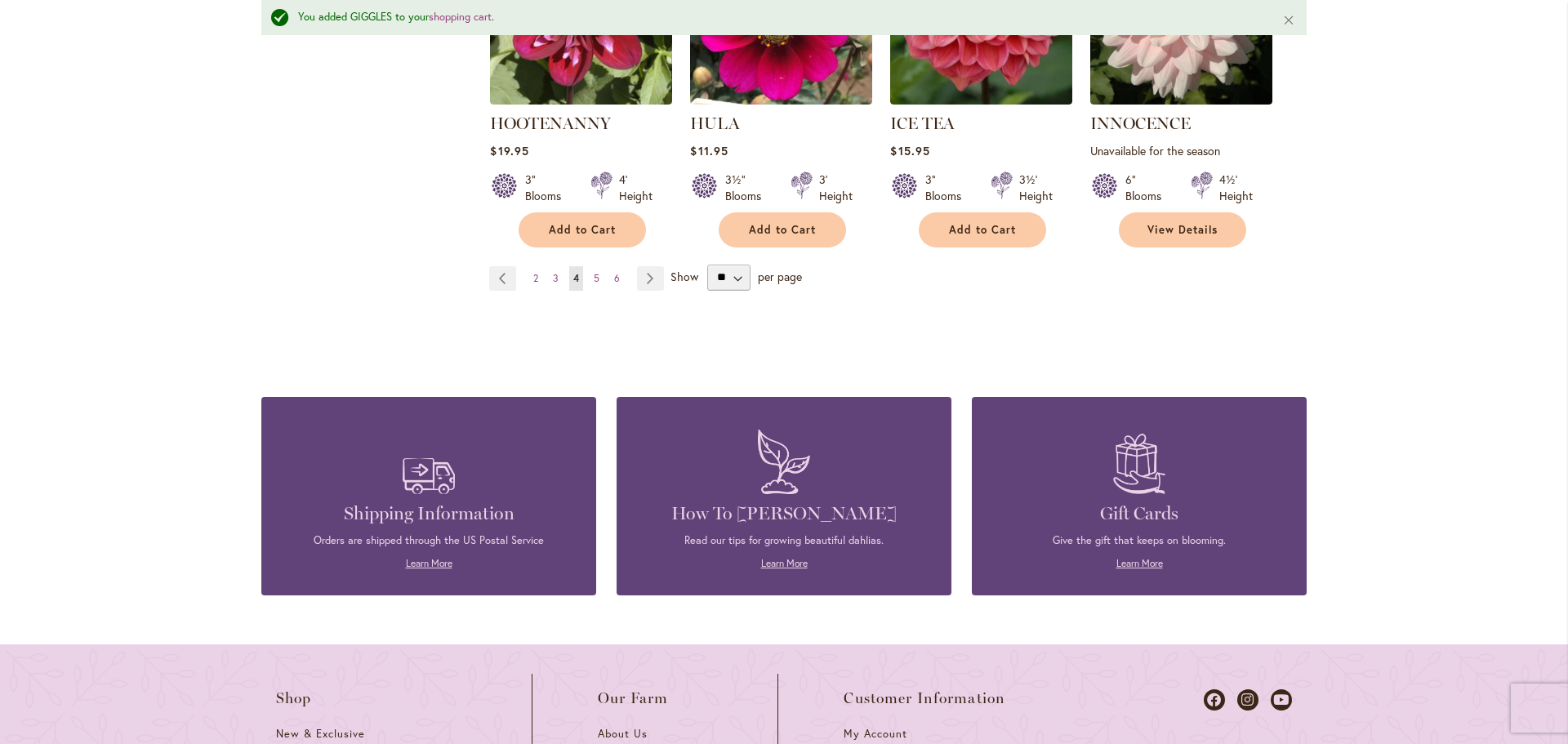
scroll to position [1552, 0]
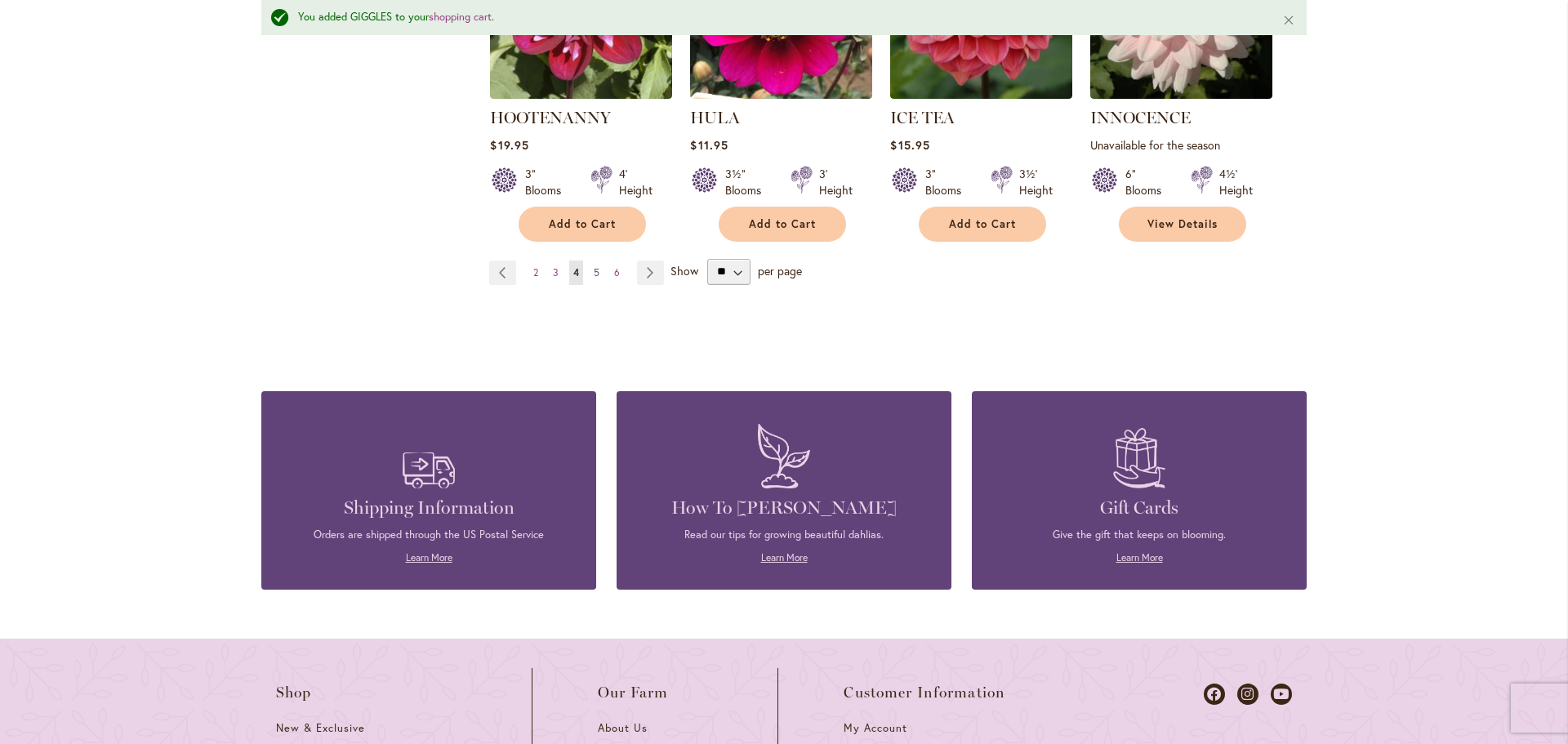
click at [599, 279] on span "5" at bounding box center [596, 272] width 6 height 13
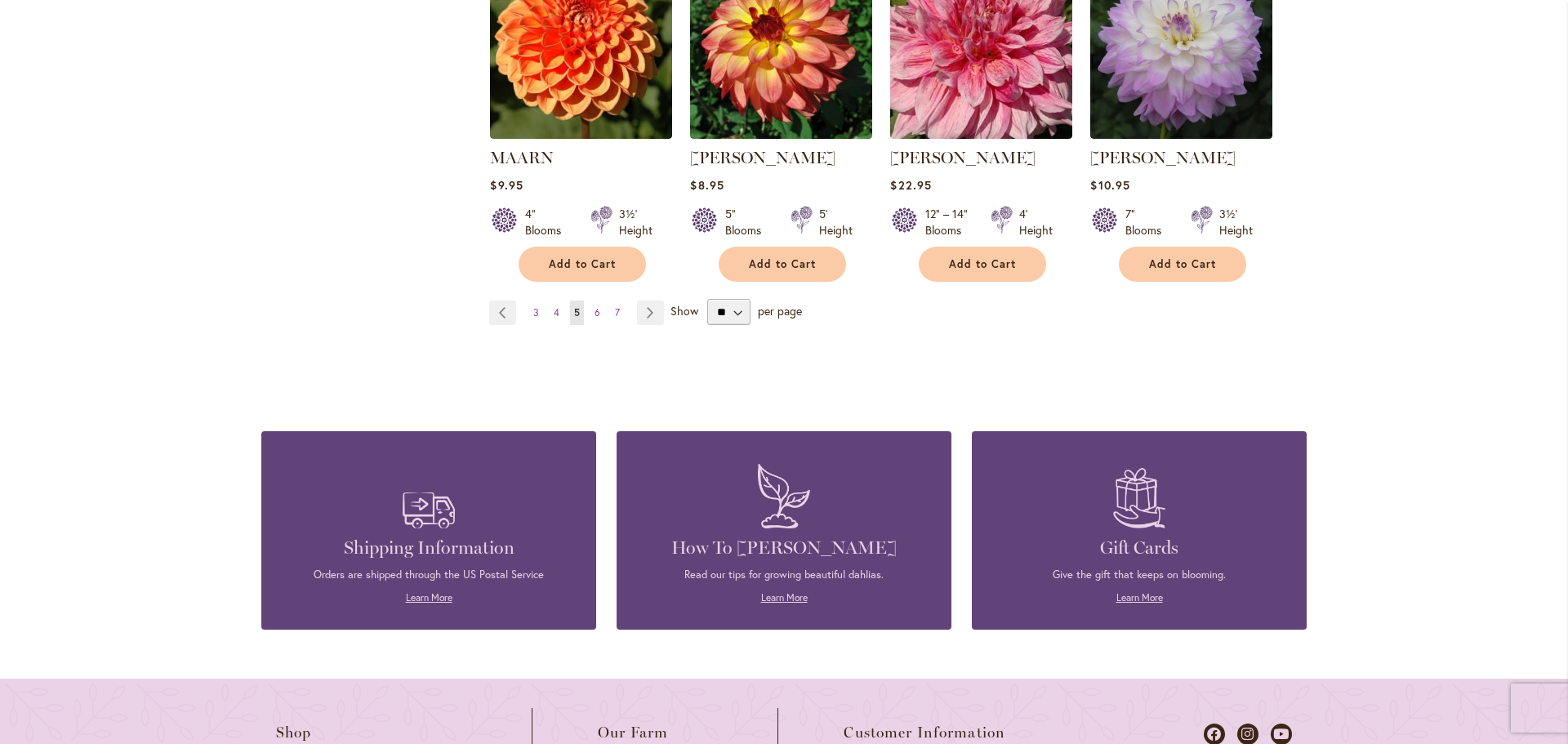
scroll to position [1470, 0]
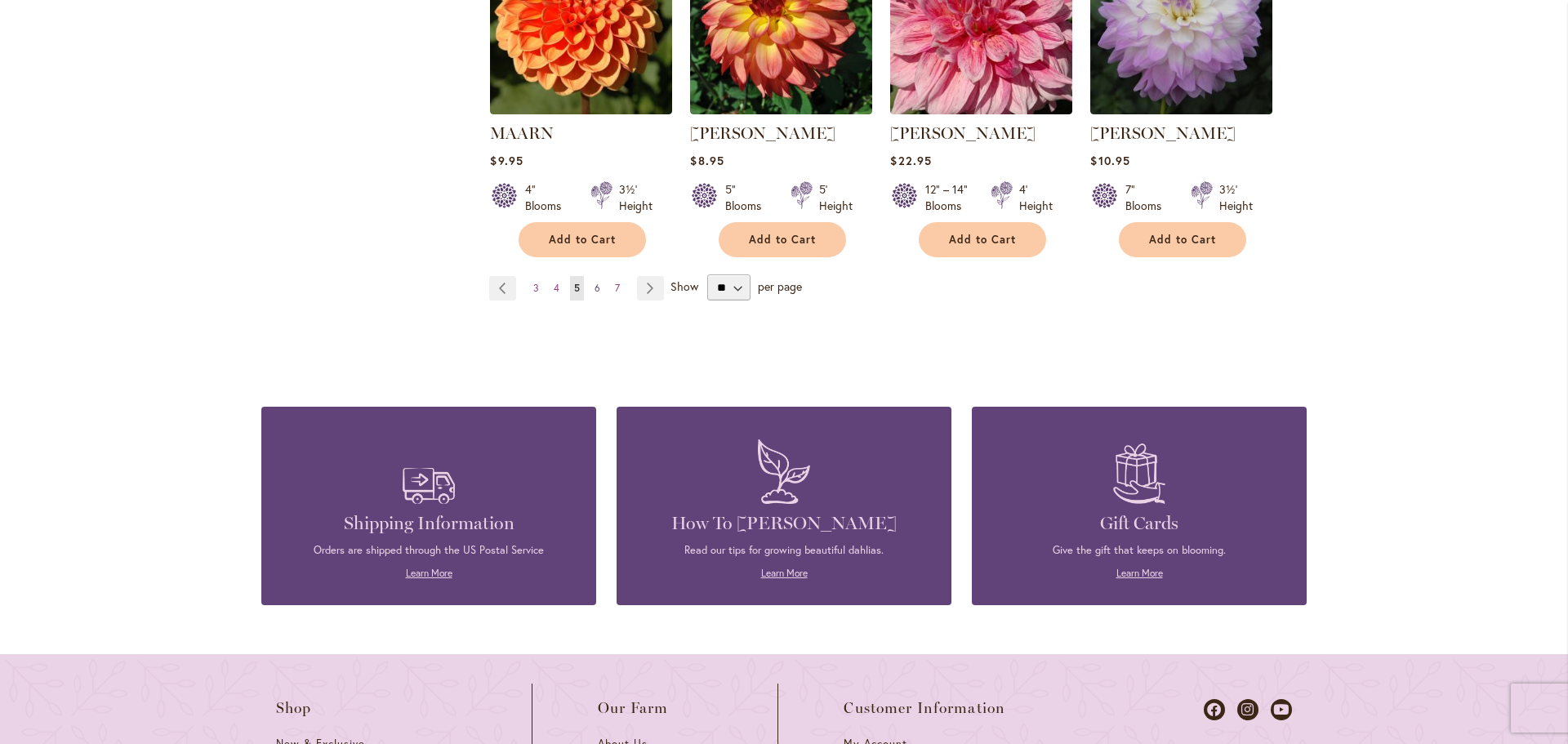
click at [598, 294] on span "6" at bounding box center [597, 288] width 6 height 13
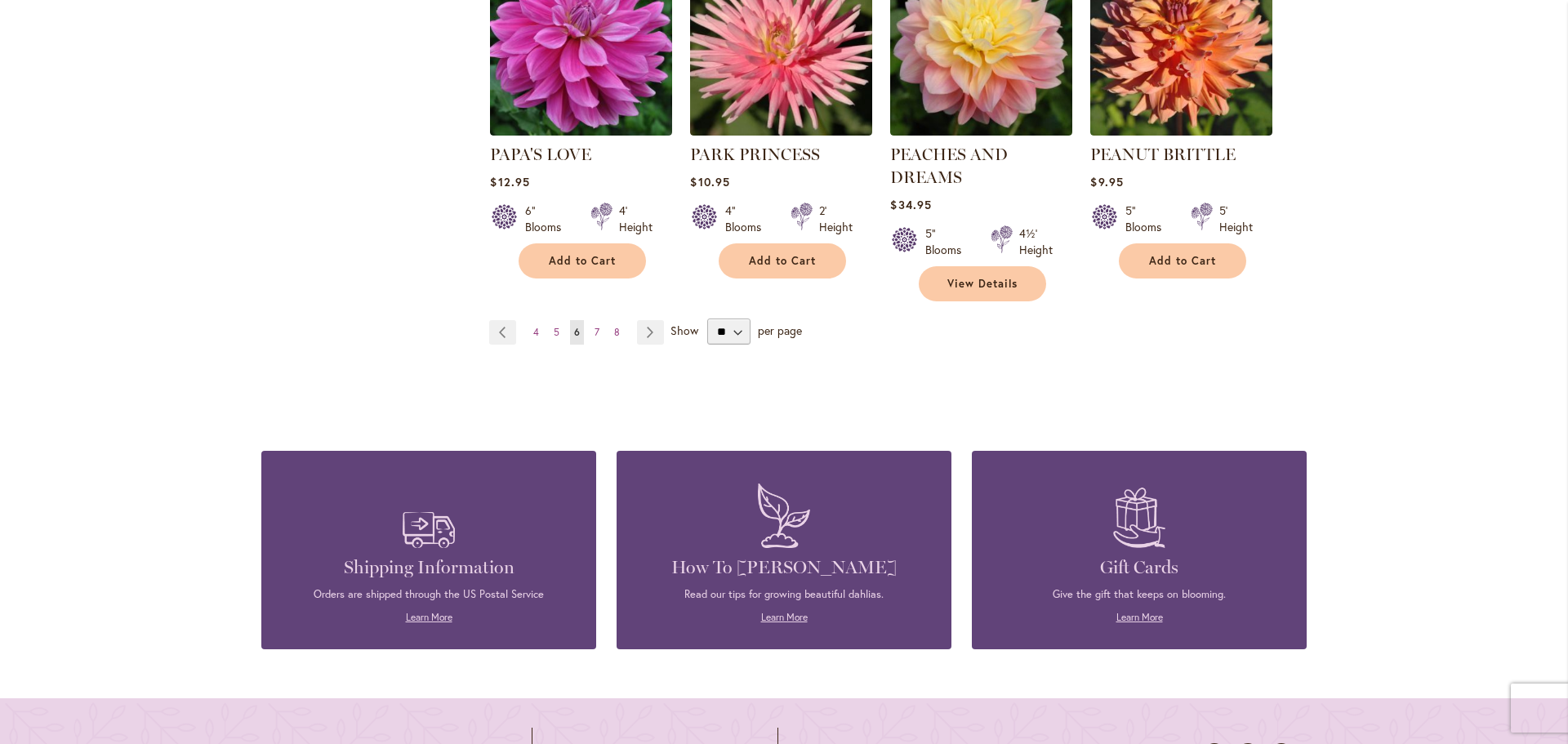
scroll to position [1470, 0]
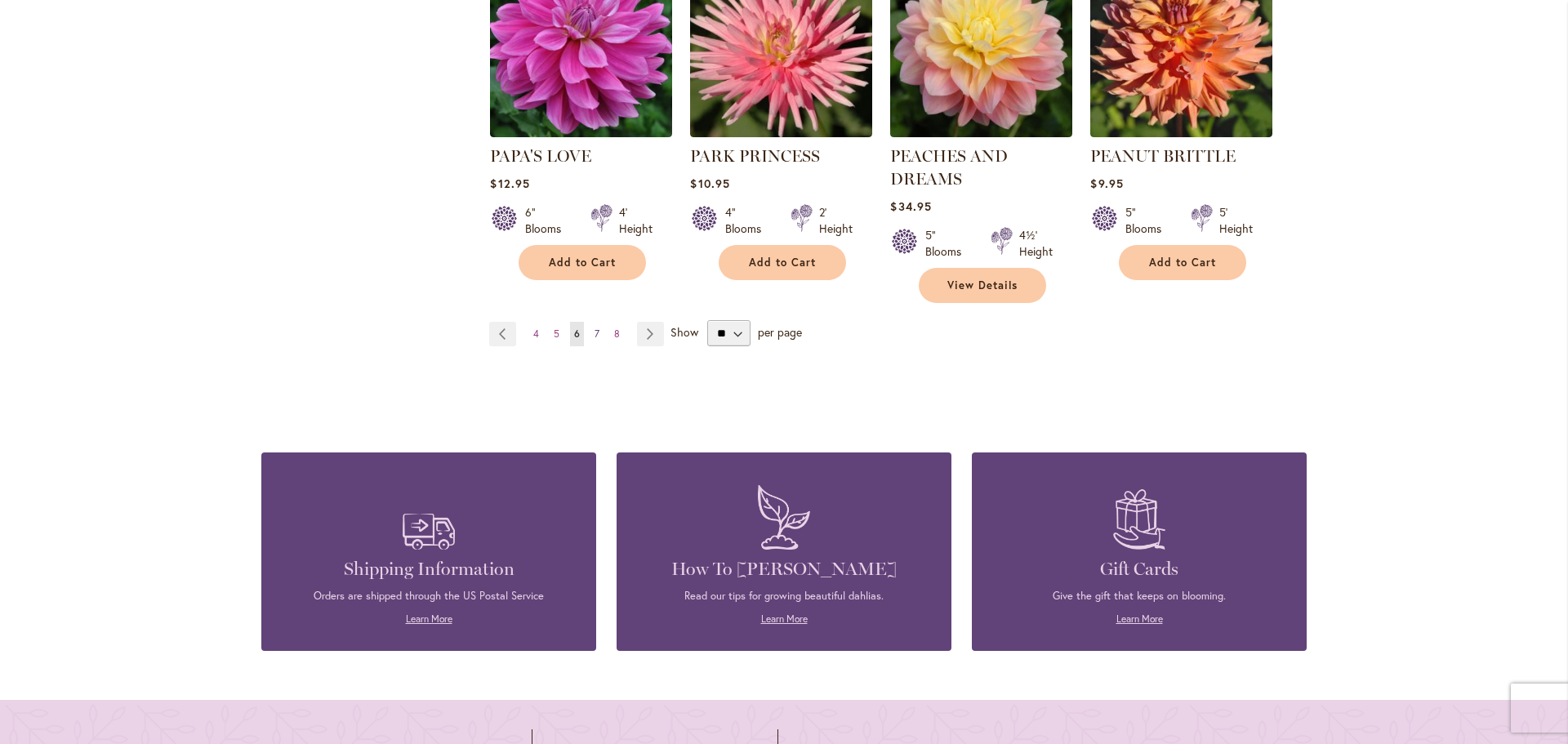
click at [599, 340] on span "7" at bounding box center [597, 333] width 5 height 13
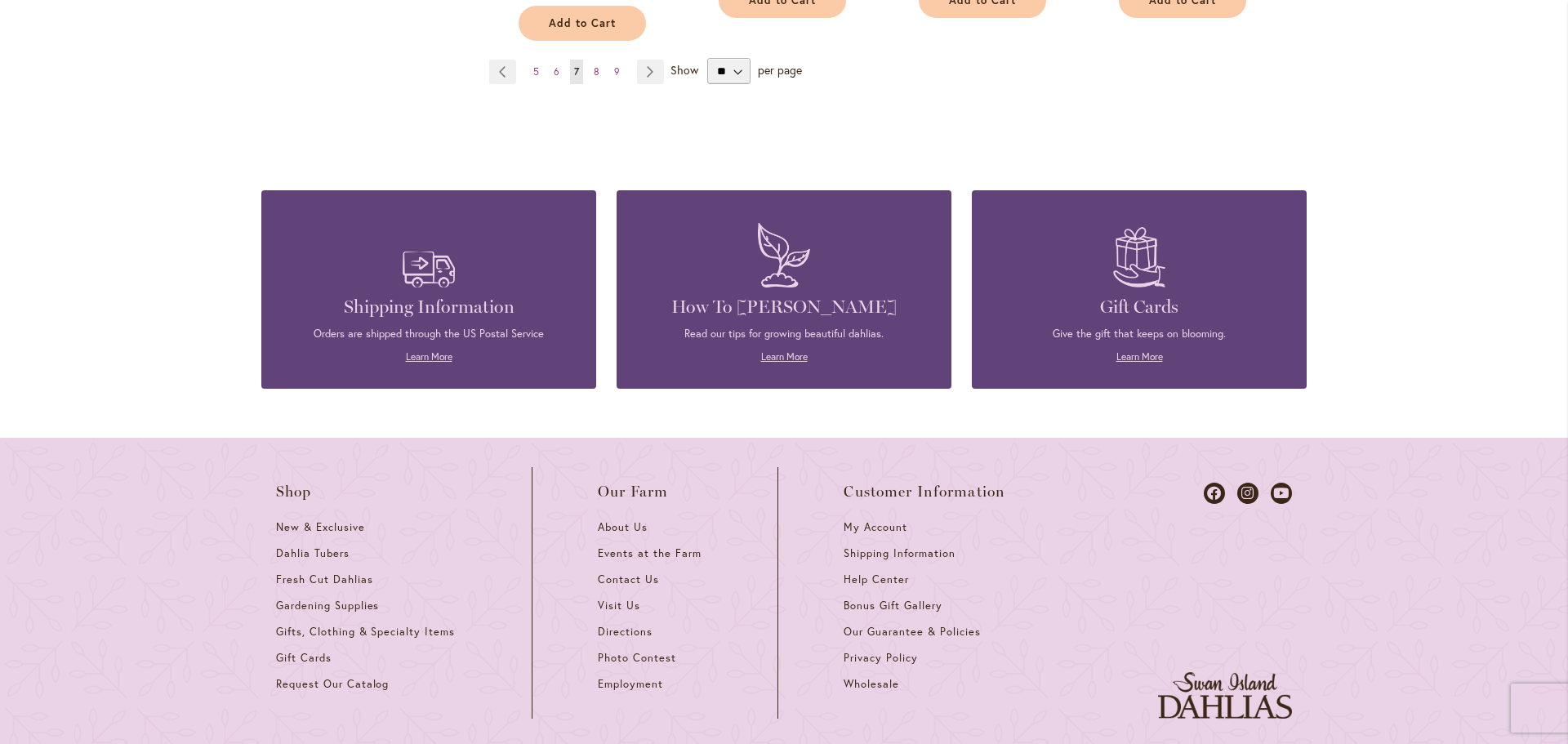
scroll to position [1715, 0]
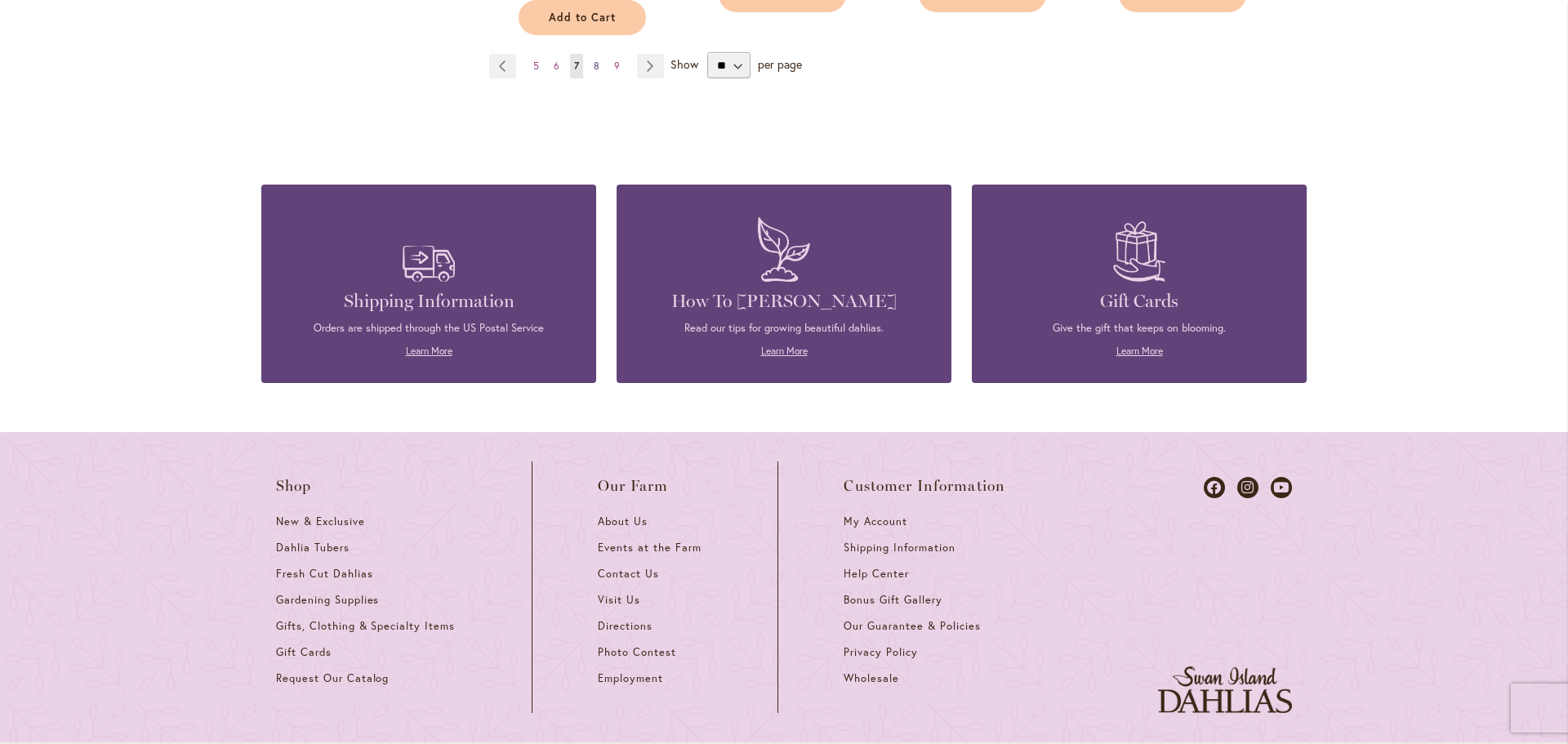
click at [599, 72] on span "8" at bounding box center [596, 66] width 6 height 13
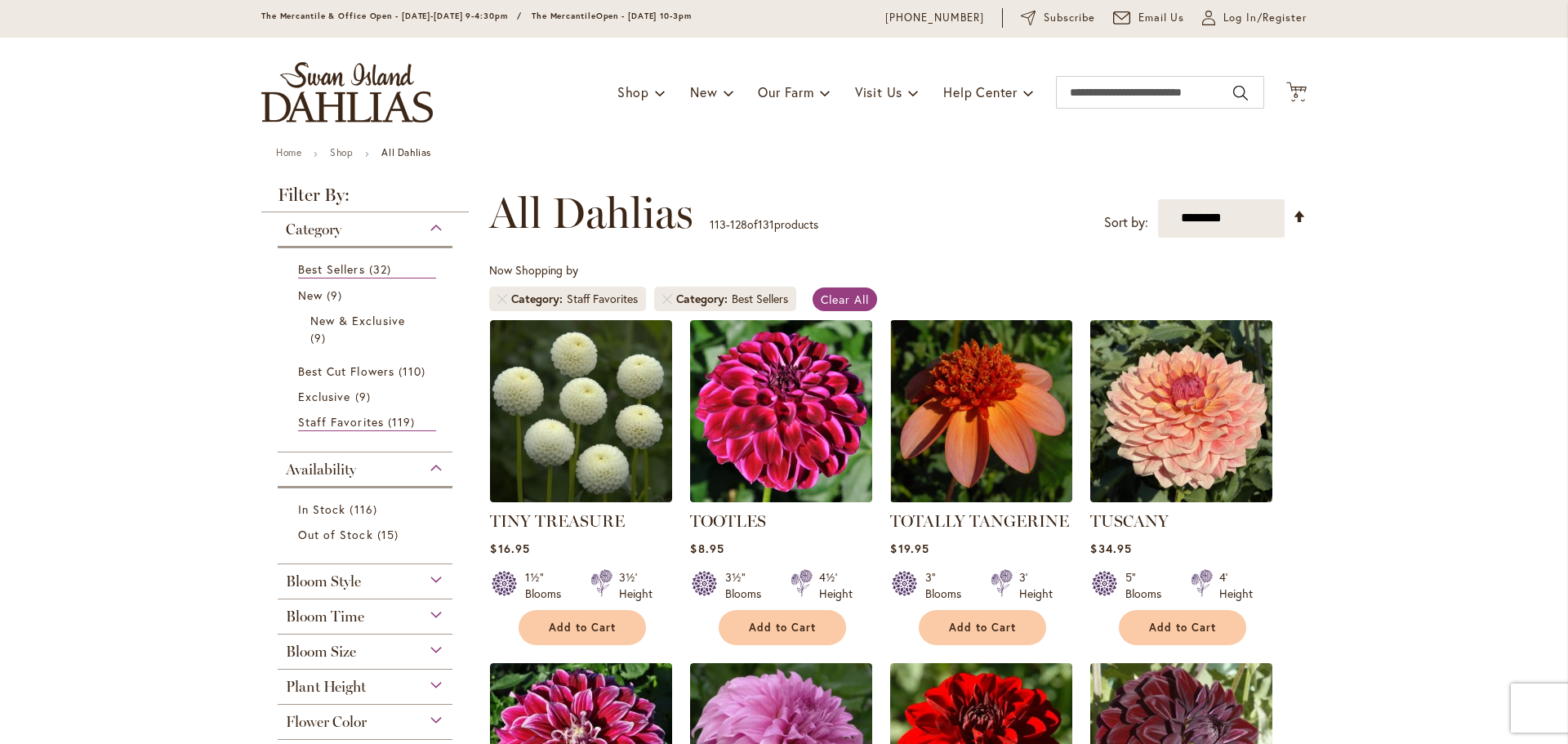
scroll to position [82, 0]
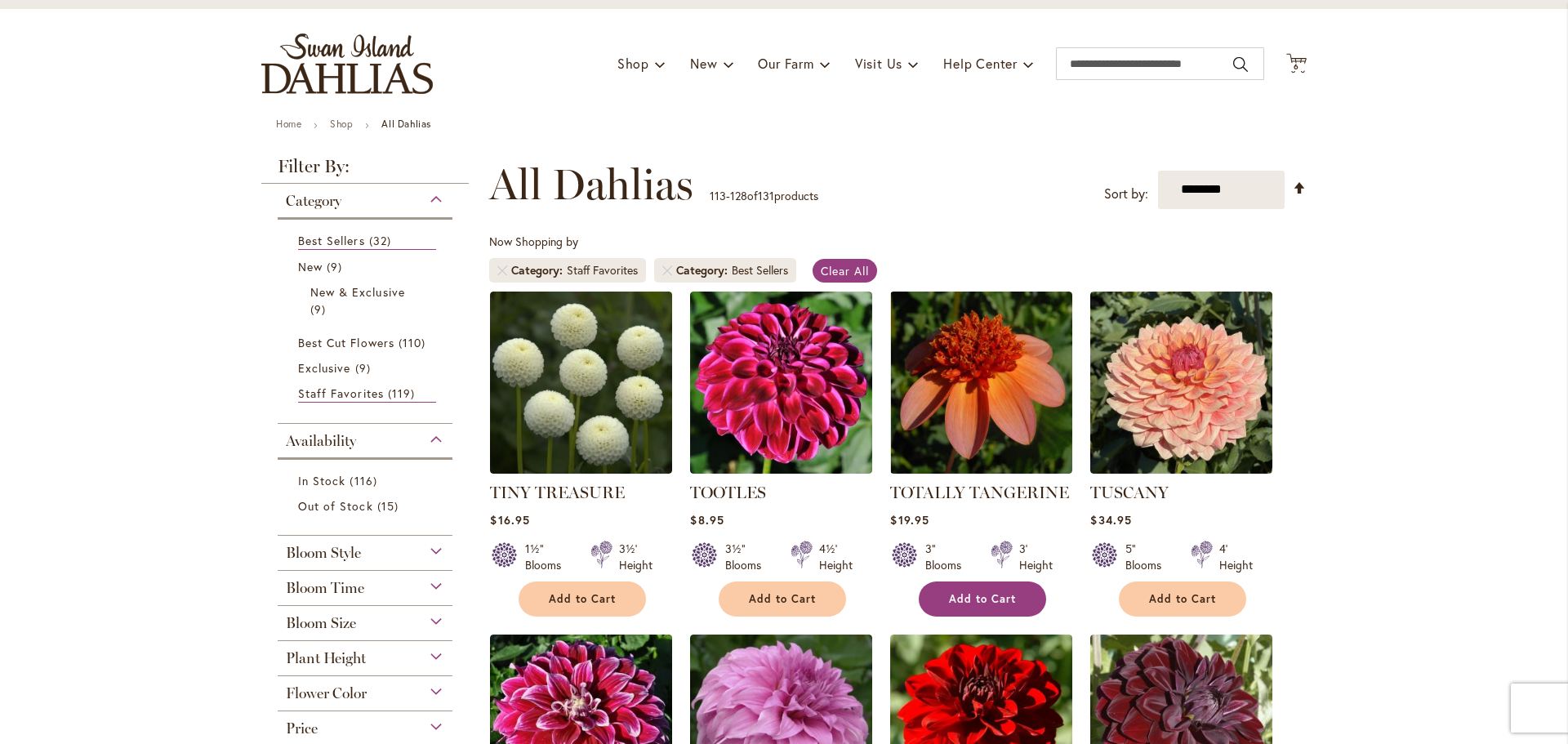
click at [952, 606] on span "Add to Cart" at bounding box center [983, 599] width 67 height 14
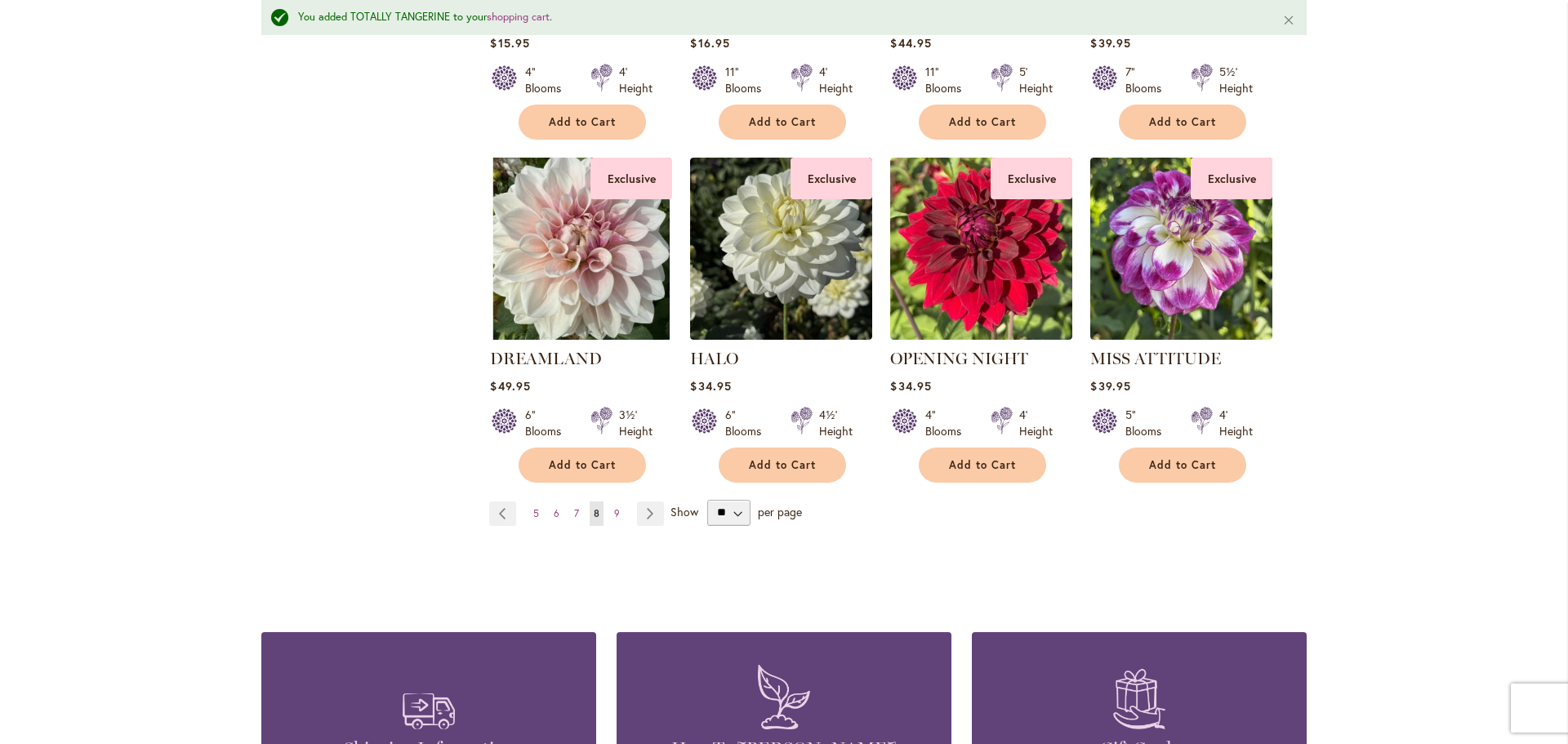
scroll to position [1439, 0]
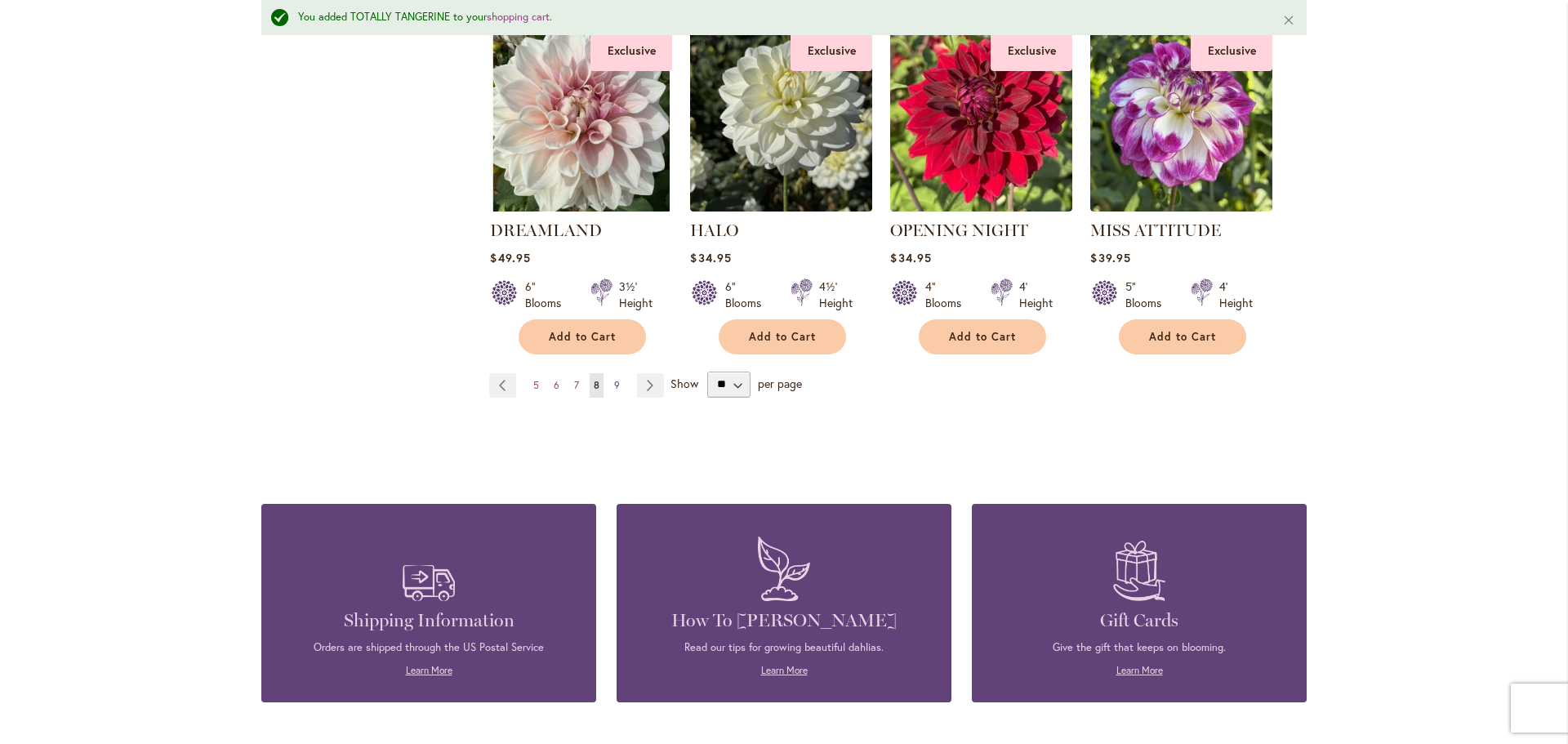
click at [620, 391] on span "9" at bounding box center [617, 385] width 6 height 13
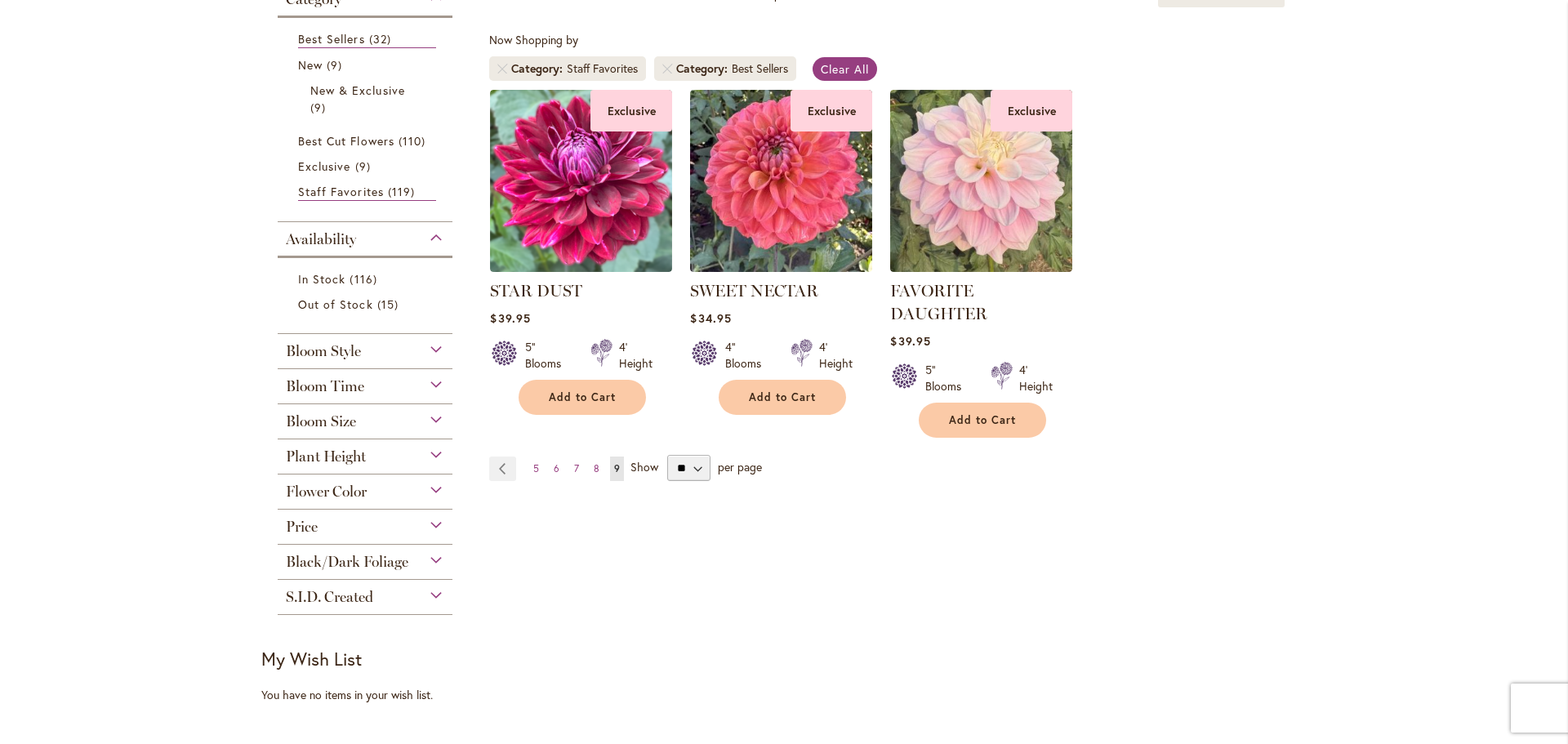
scroll to position [327, 0]
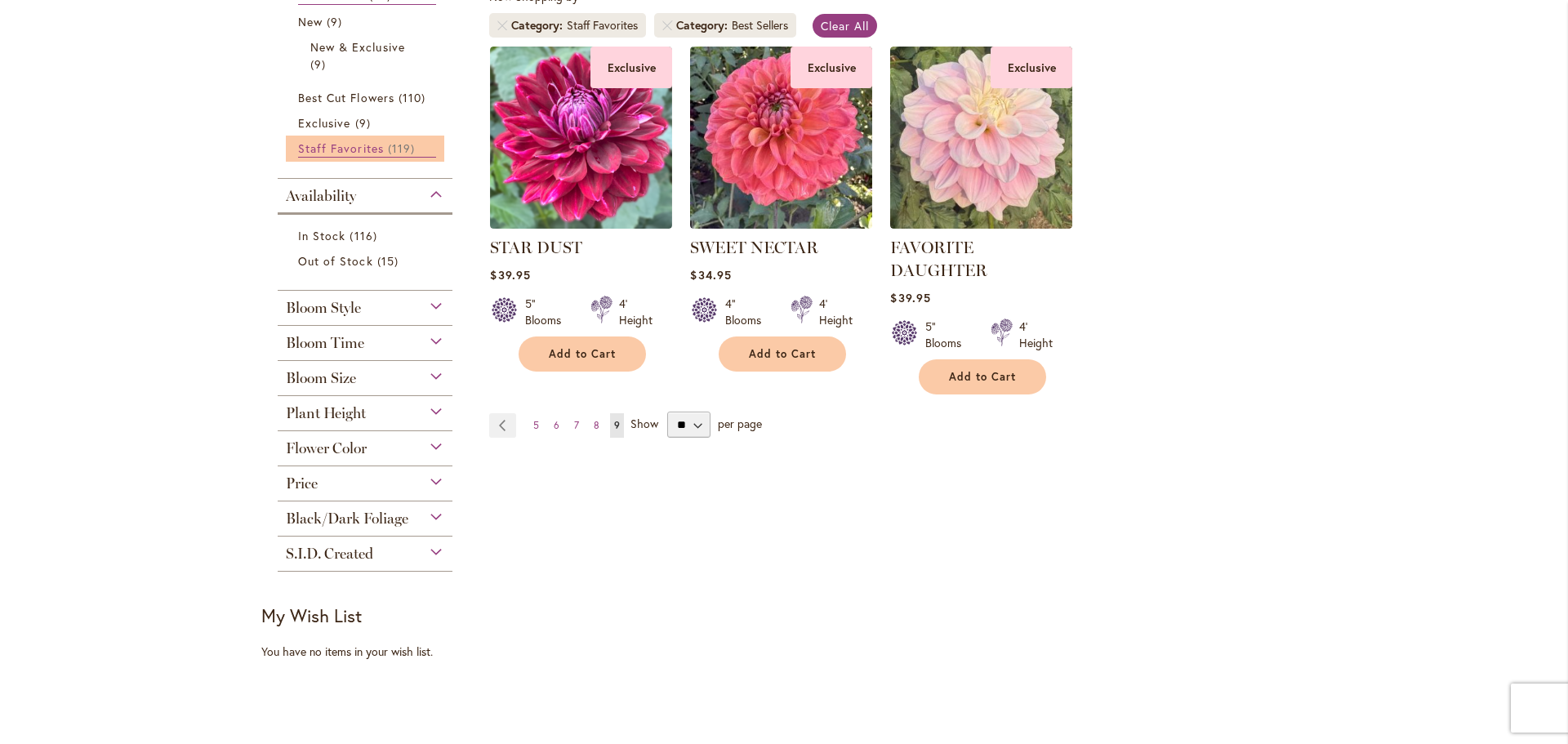
click at [368, 156] on span "Staff Favorites" at bounding box center [341, 148] width 86 height 15
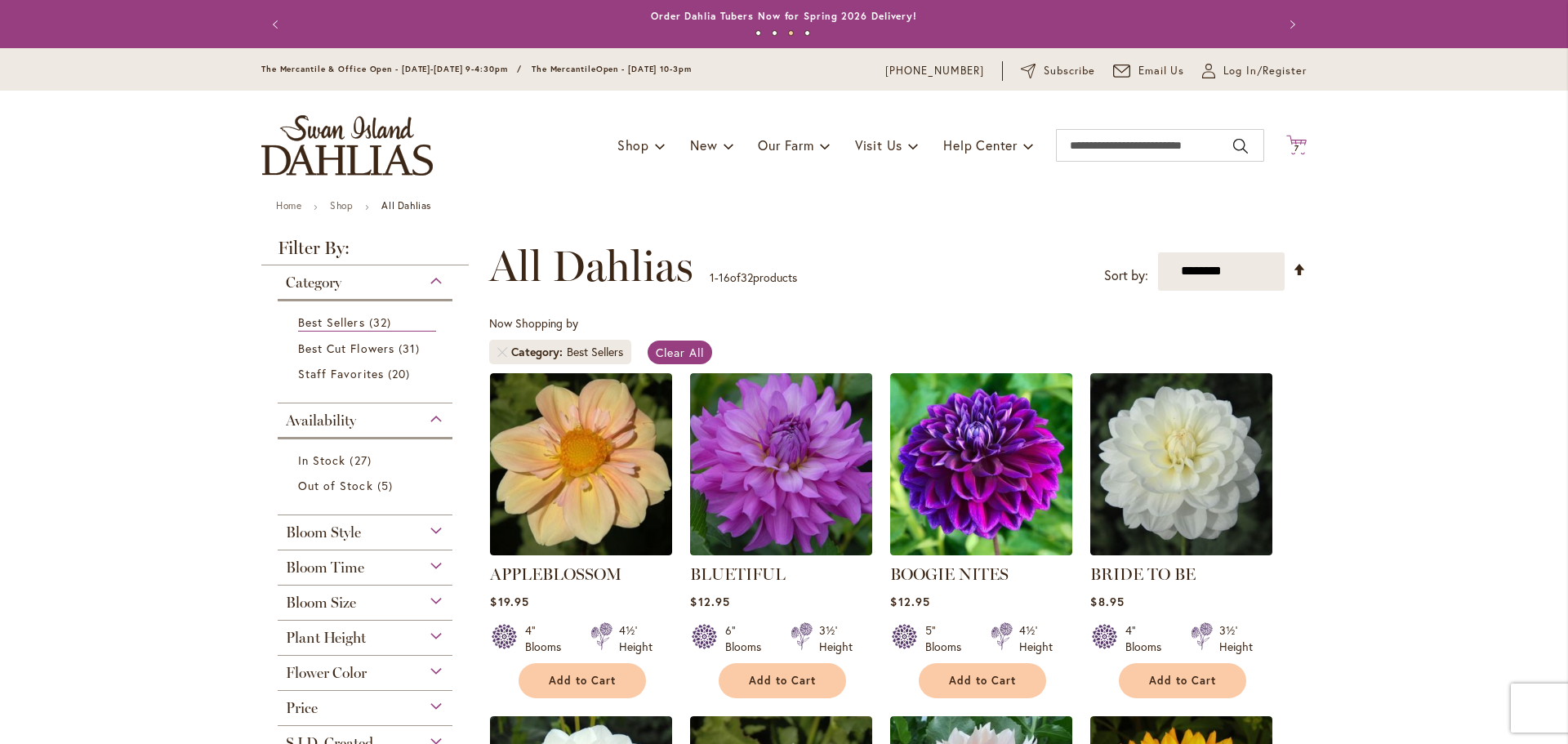
click at [1293, 153] on span "7 7 items" at bounding box center [1296, 149] width 16 height 8
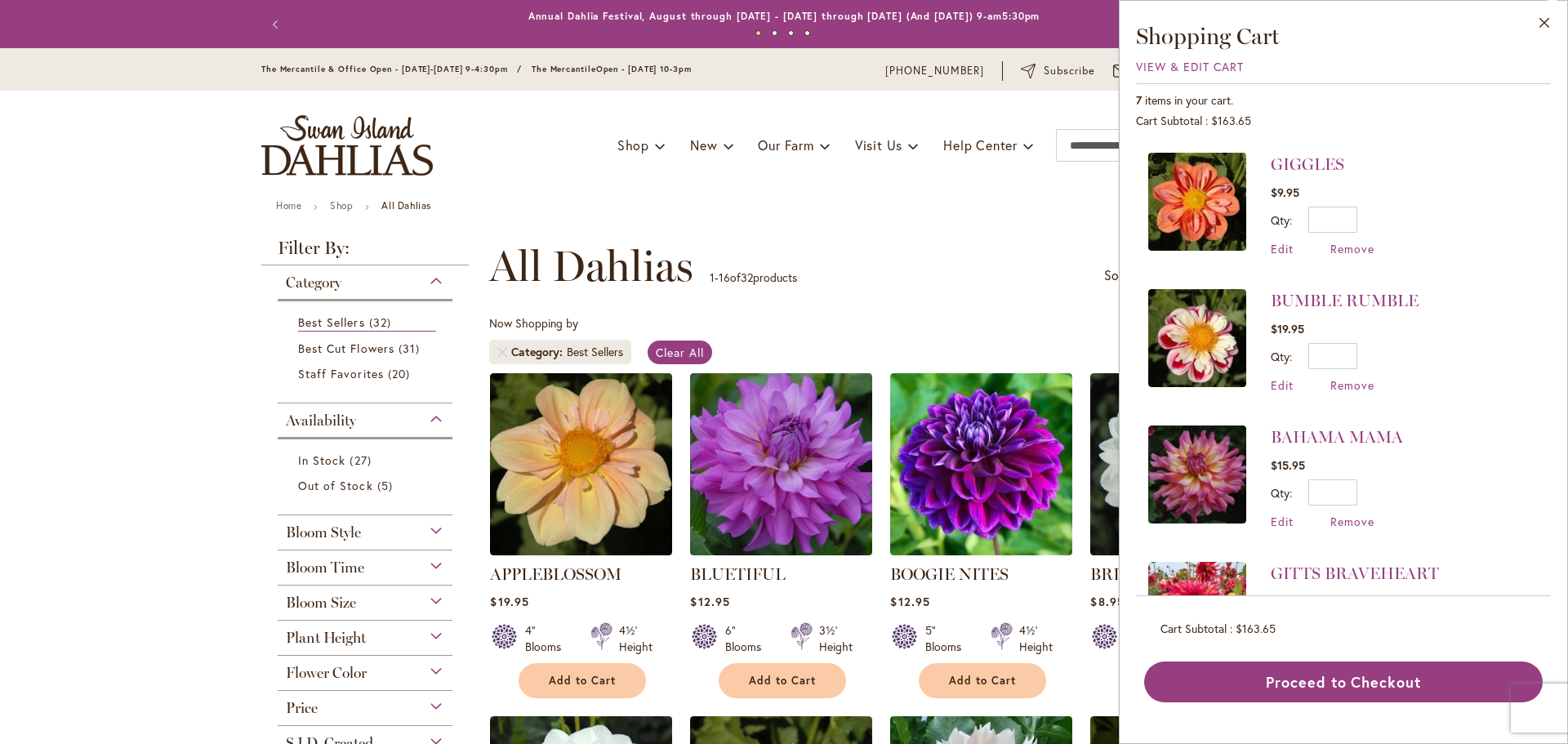
scroll to position [104, 0]
